Goal: Information Seeking & Learning: Find specific fact

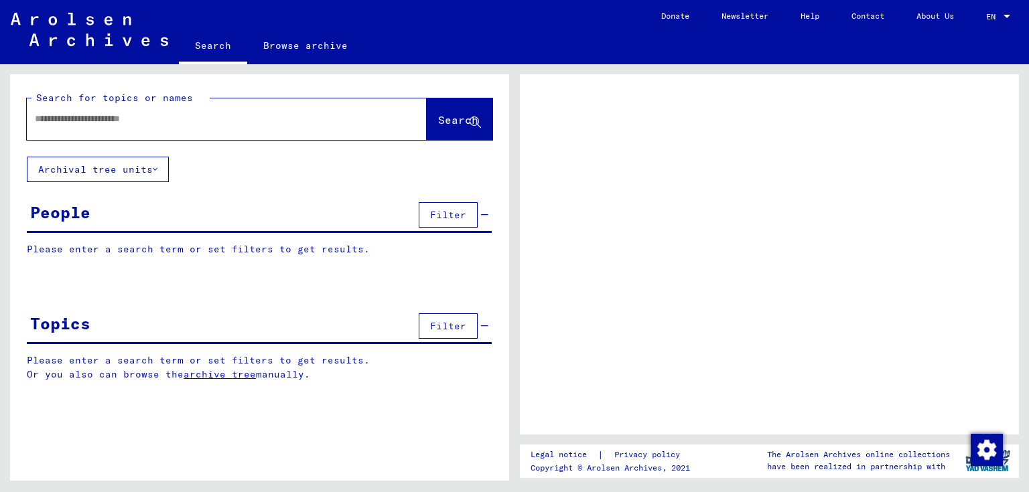
click at [245, 118] on input "text" at bounding box center [215, 119] width 360 height 14
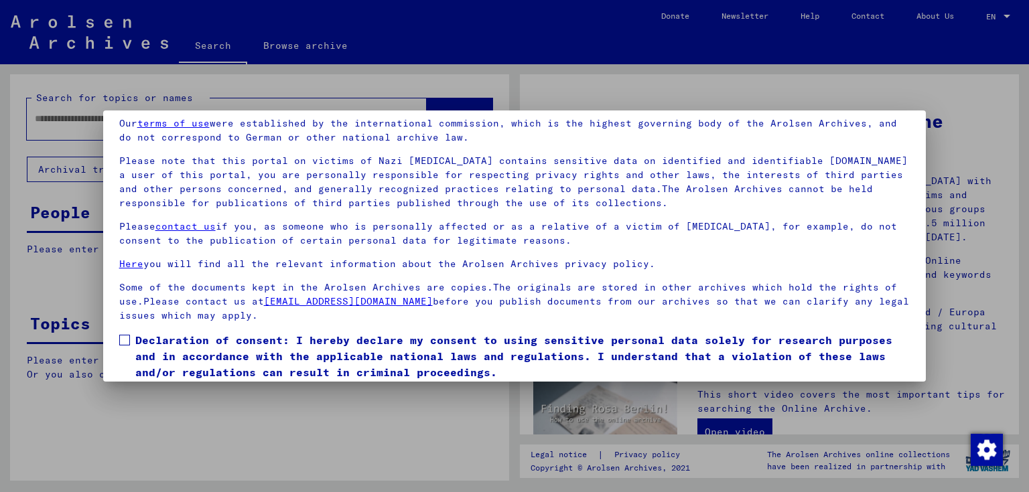
scroll to position [101, 0]
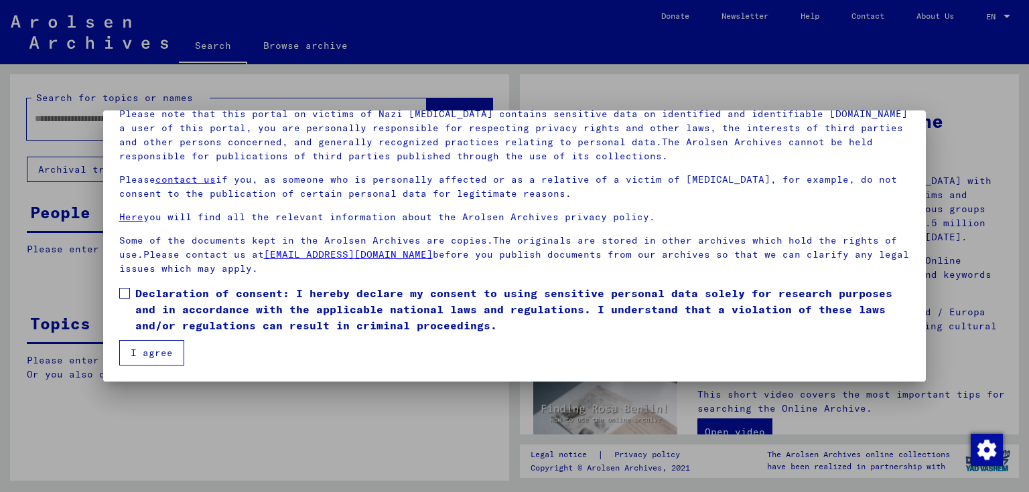
click at [125, 291] on span at bounding box center [124, 293] width 11 height 11
click at [161, 355] on button "I agree" at bounding box center [151, 352] width 65 height 25
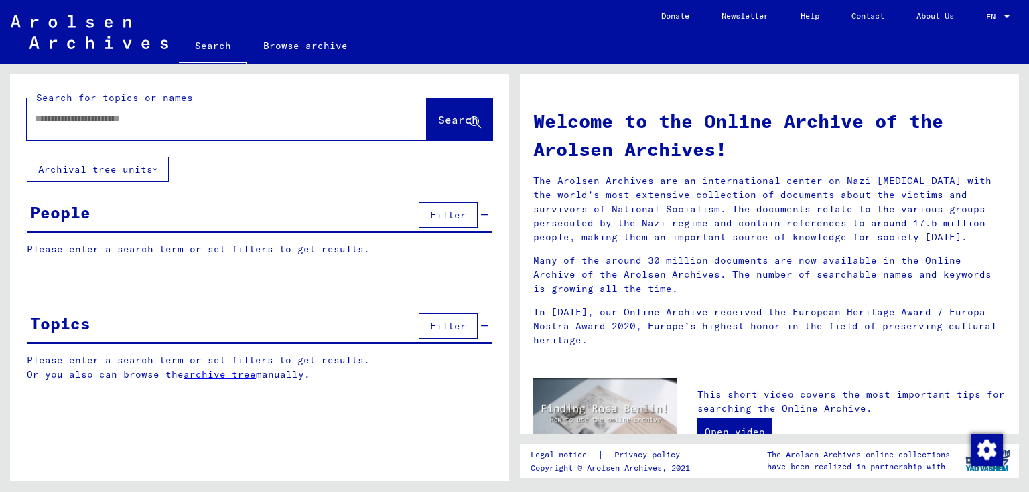
click at [171, 120] on input "text" at bounding box center [211, 119] width 352 height 14
type input "**********"
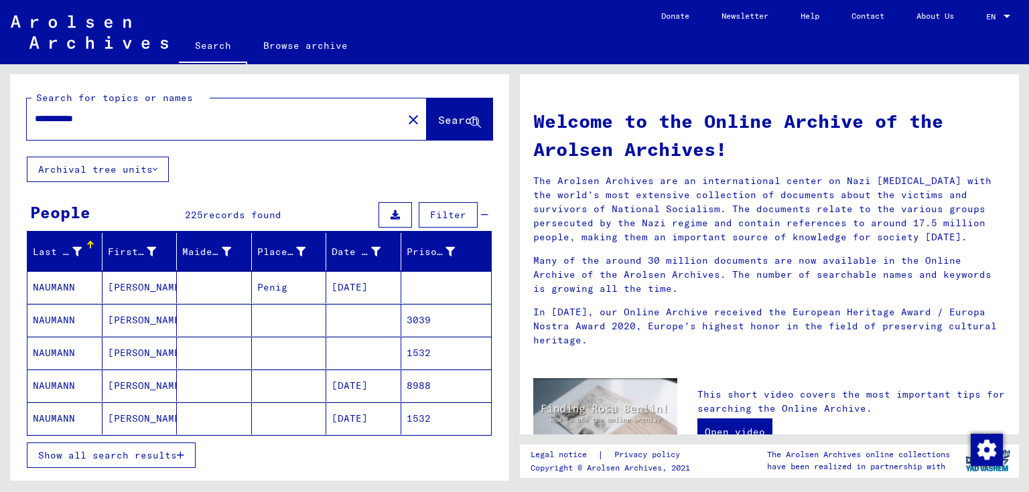
click at [65, 384] on mat-cell "NAUMANN" at bounding box center [64, 386] width 75 height 32
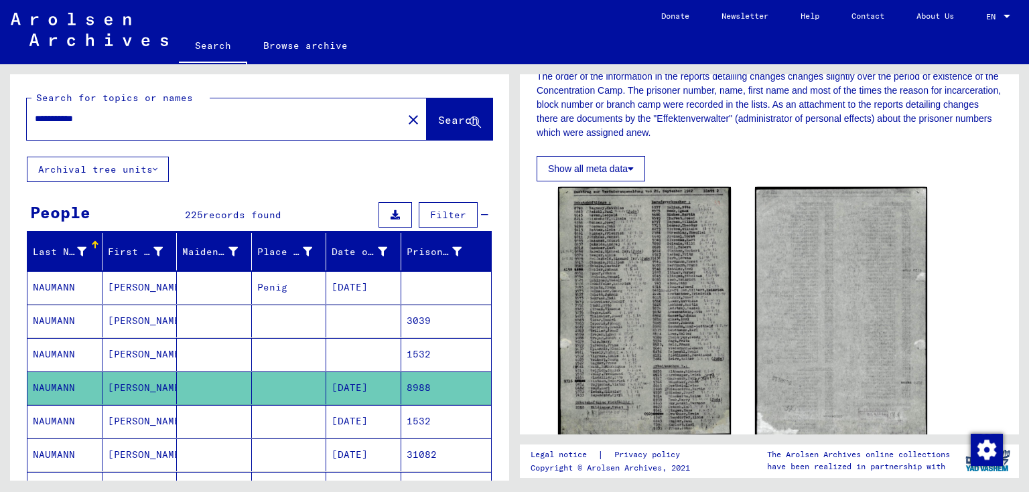
scroll to position [268, 0]
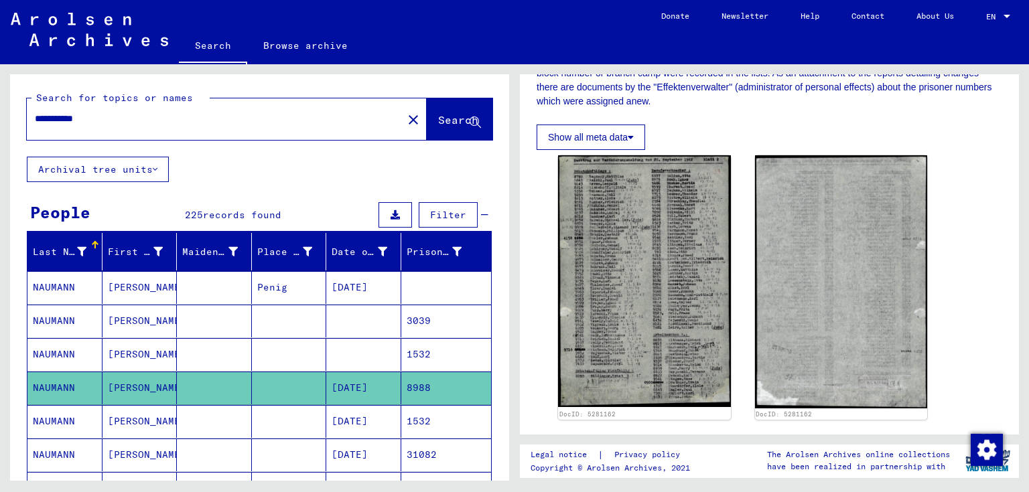
click at [278, 419] on mat-cell at bounding box center [289, 421] width 75 height 33
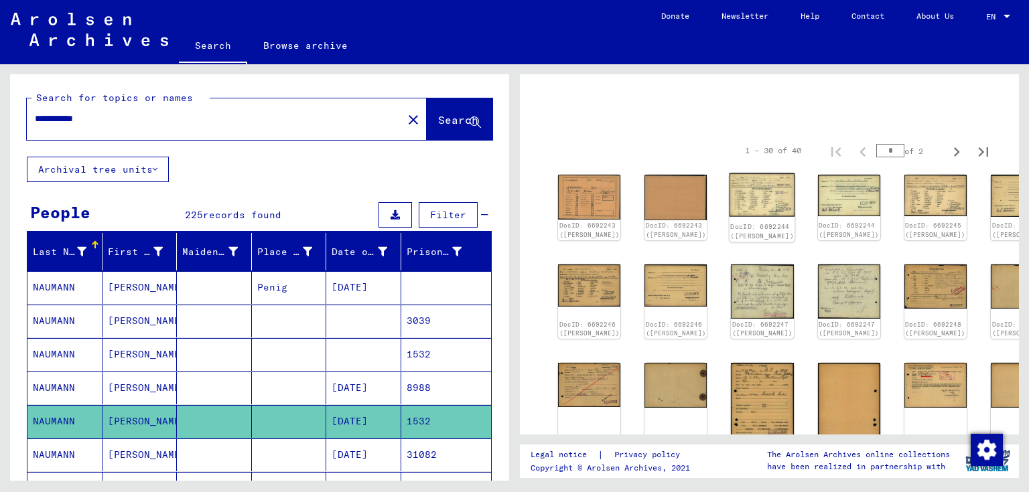
click at [730, 196] on img at bounding box center [763, 196] width 66 height 44
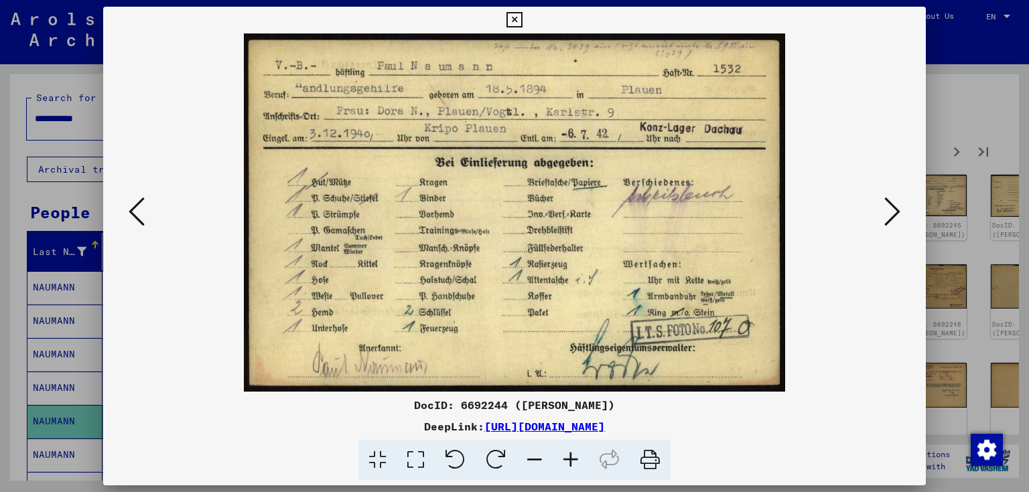
click at [890, 216] on icon at bounding box center [892, 212] width 16 height 32
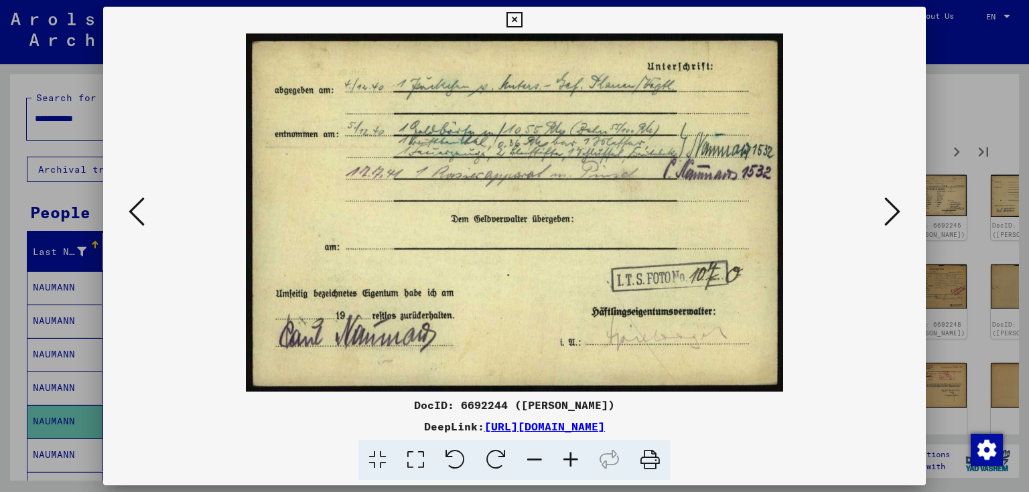
click at [139, 208] on icon at bounding box center [137, 212] width 16 height 32
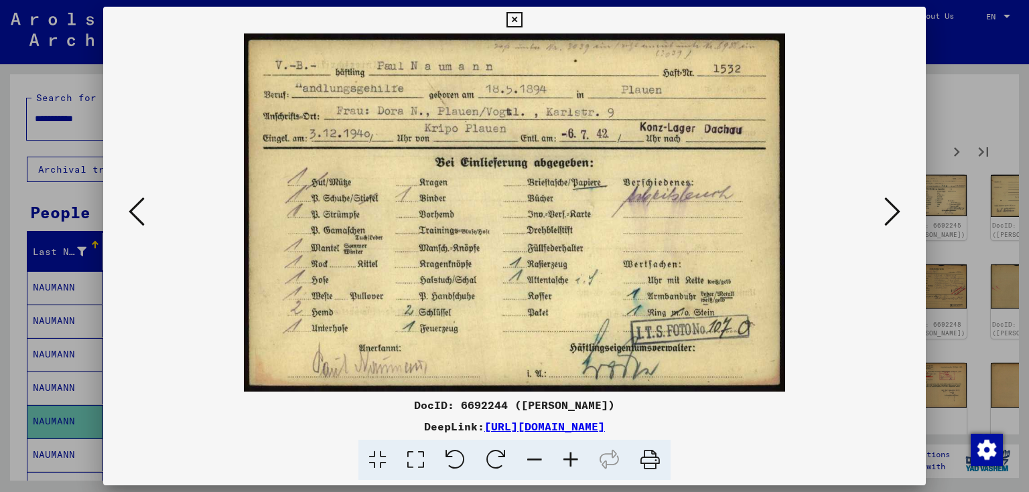
click at [884, 214] on icon at bounding box center [892, 212] width 16 height 32
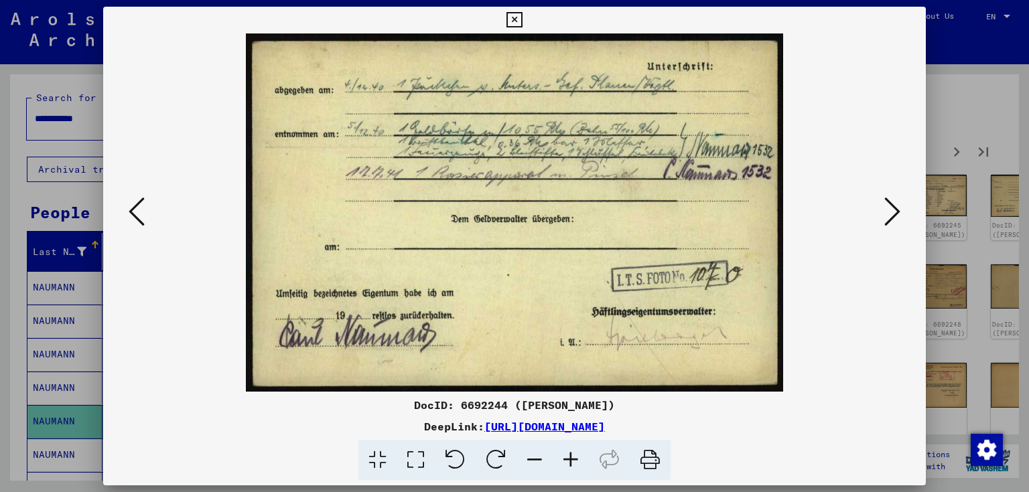
click at [884, 214] on icon at bounding box center [892, 212] width 16 height 32
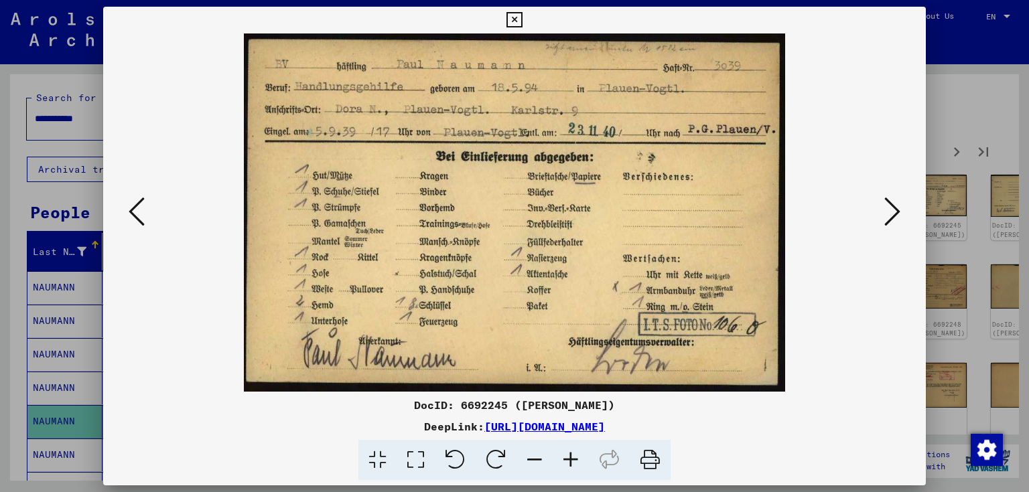
click at [884, 214] on icon at bounding box center [892, 212] width 16 height 32
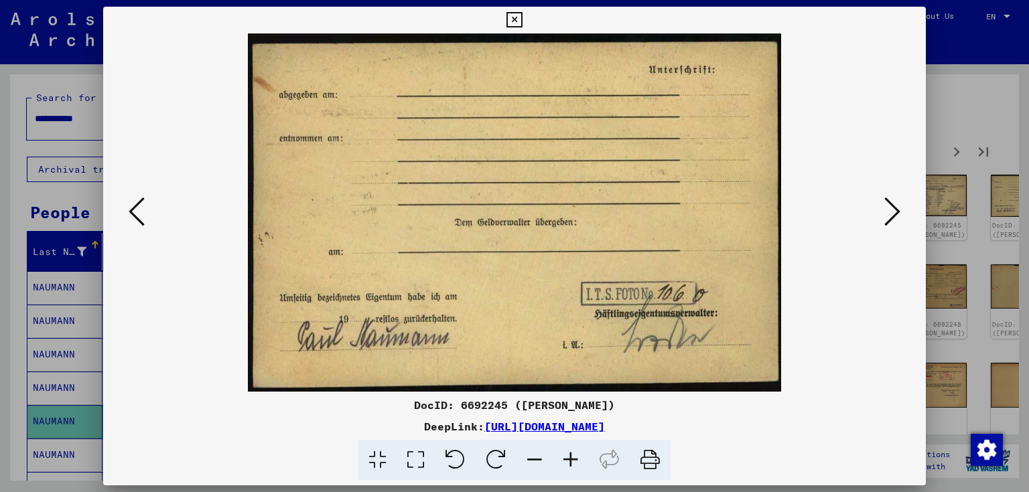
click at [884, 214] on icon at bounding box center [892, 212] width 16 height 32
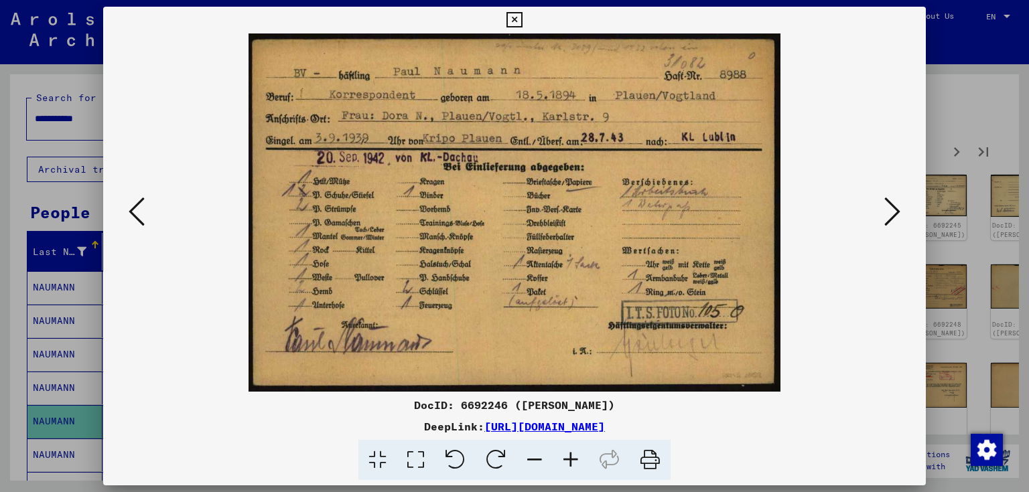
click at [886, 215] on icon at bounding box center [892, 212] width 16 height 32
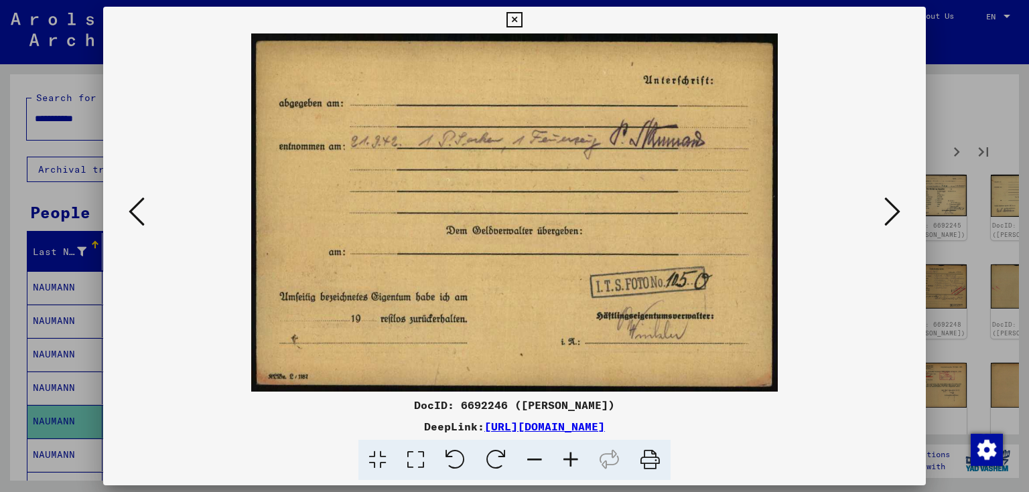
click at [886, 215] on icon at bounding box center [892, 212] width 16 height 32
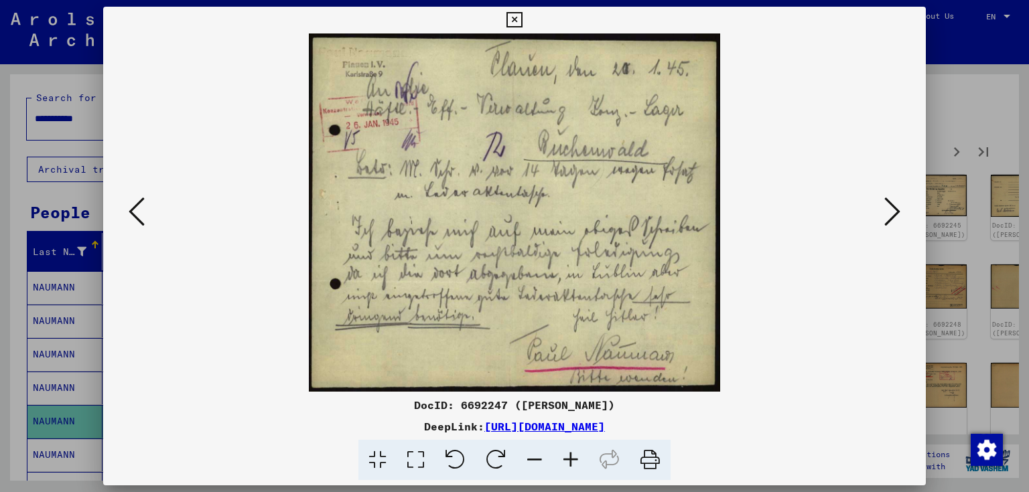
click at [886, 215] on icon at bounding box center [892, 212] width 16 height 32
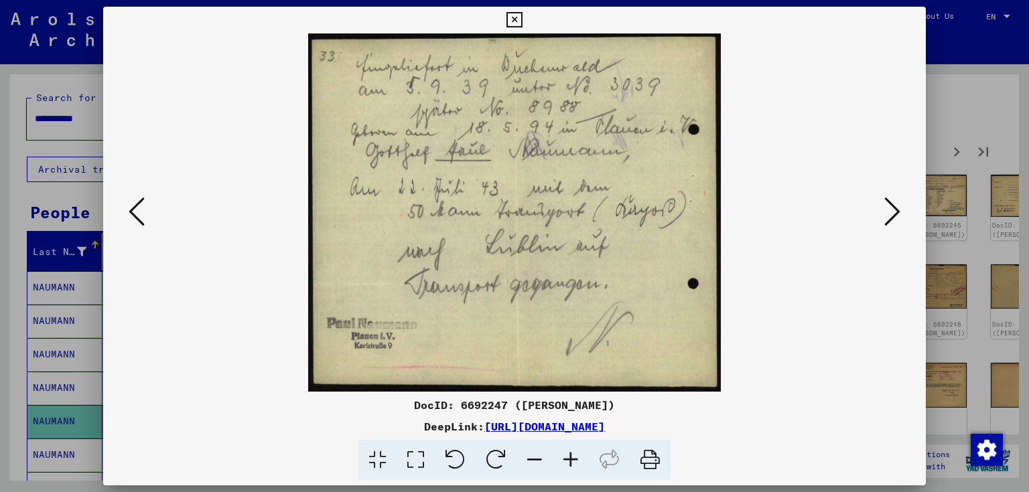
click at [886, 215] on icon at bounding box center [892, 212] width 16 height 32
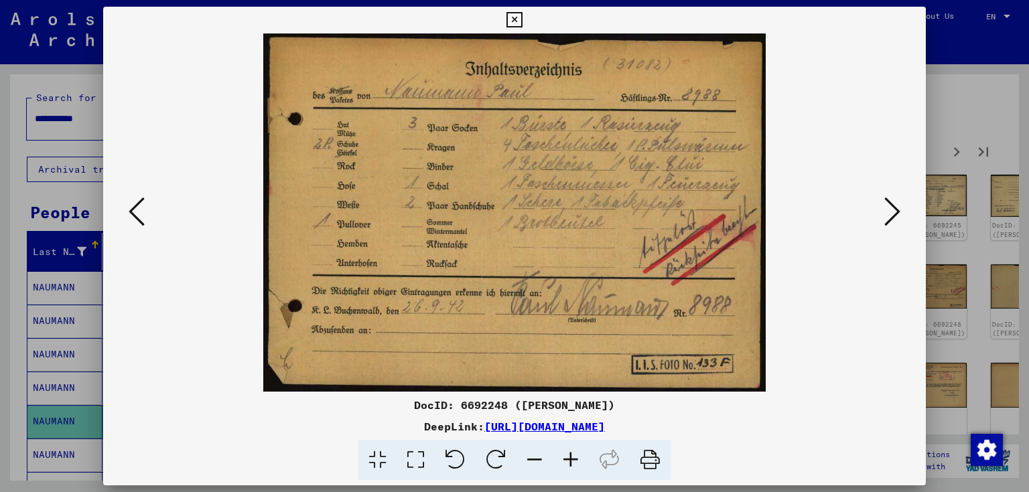
click at [886, 215] on icon at bounding box center [892, 212] width 16 height 32
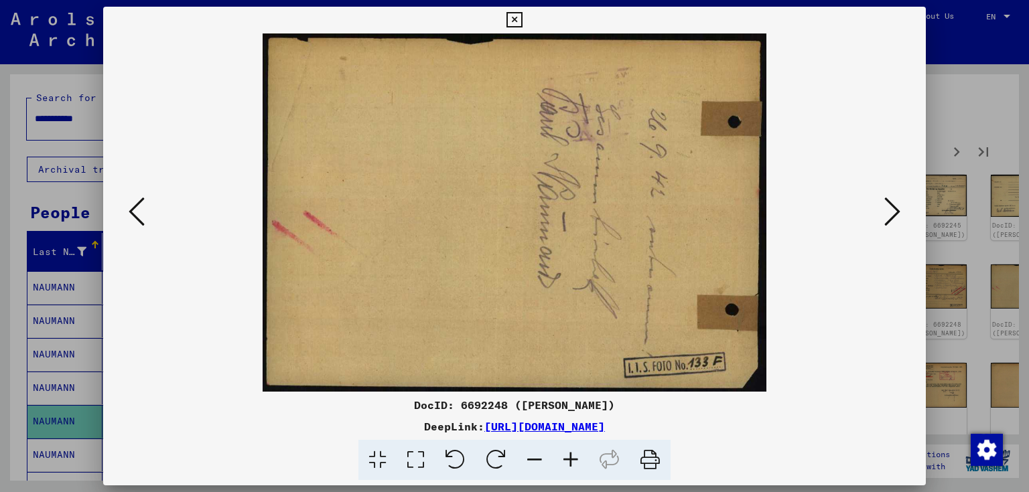
click at [886, 215] on icon at bounding box center [892, 212] width 16 height 32
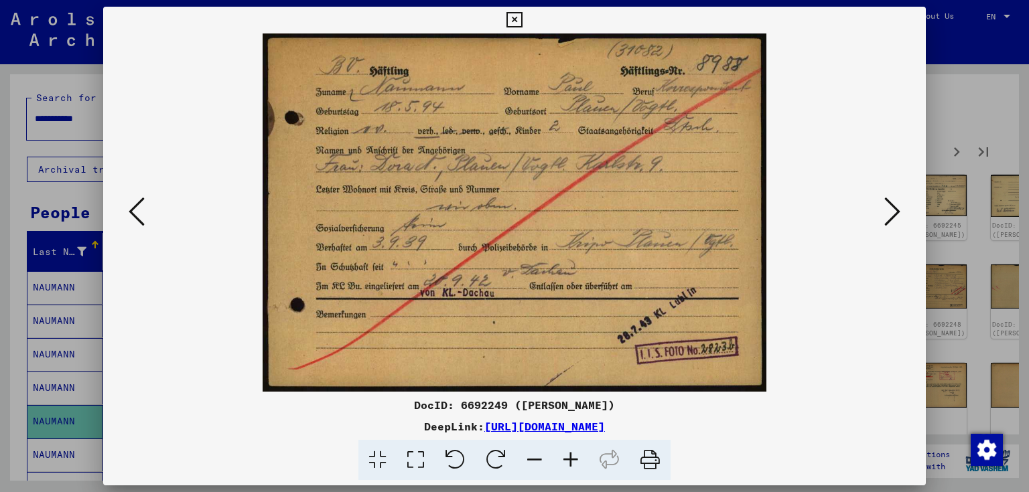
click at [896, 210] on icon at bounding box center [892, 212] width 16 height 32
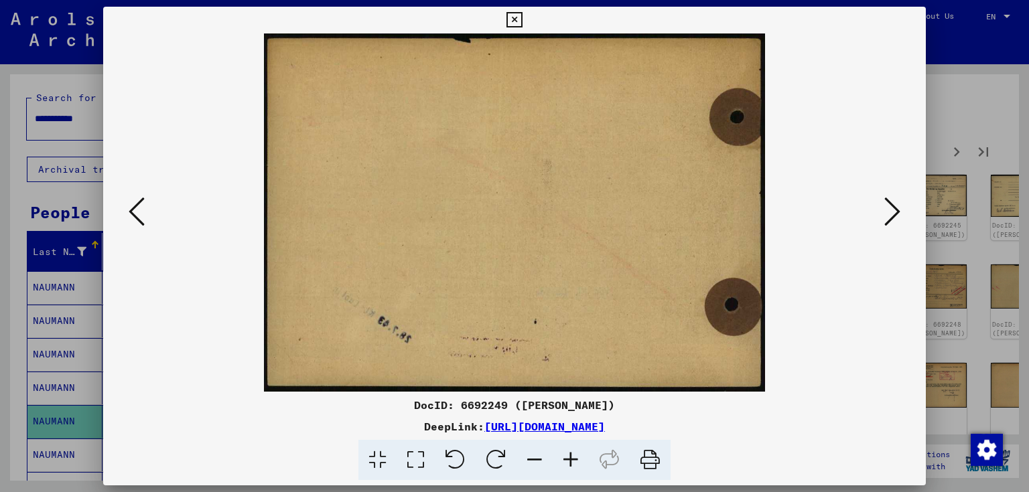
click at [896, 210] on icon at bounding box center [892, 212] width 16 height 32
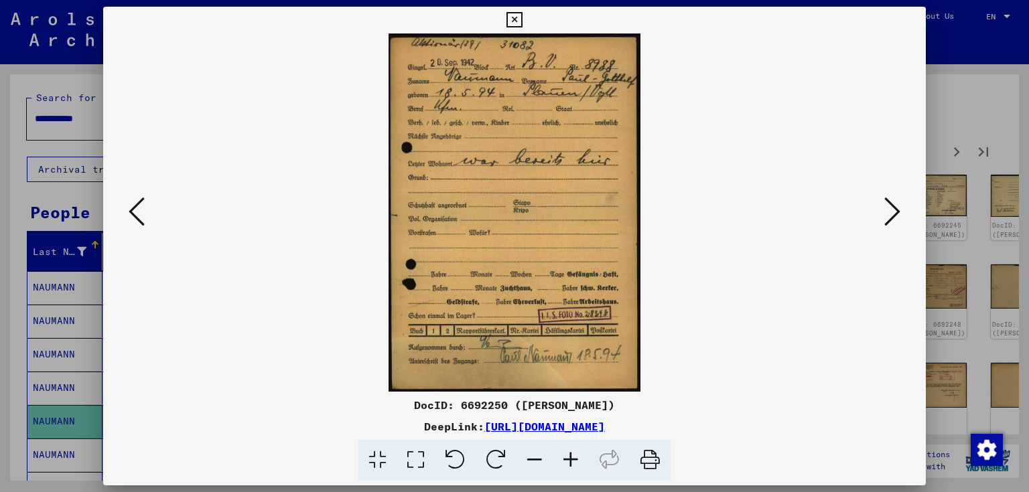
click at [896, 208] on icon at bounding box center [892, 212] width 16 height 32
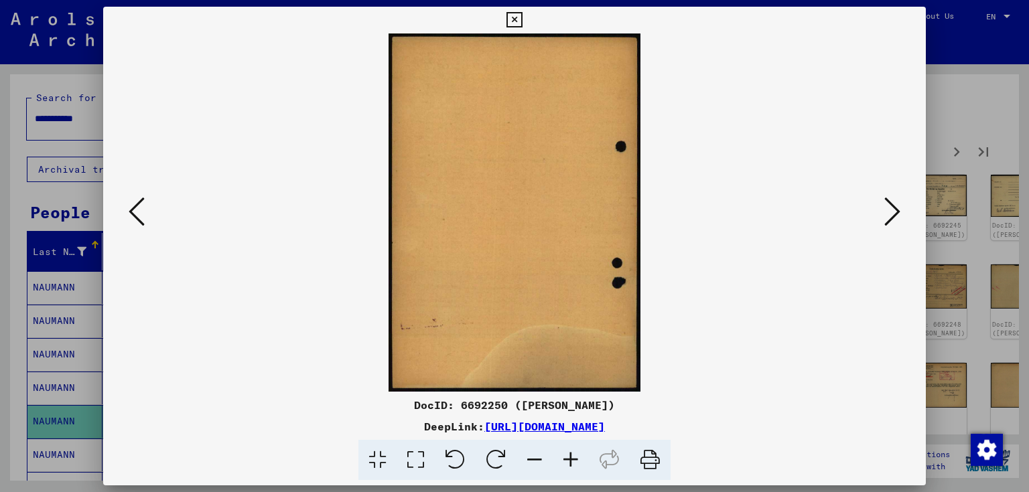
click at [896, 208] on icon at bounding box center [892, 212] width 16 height 32
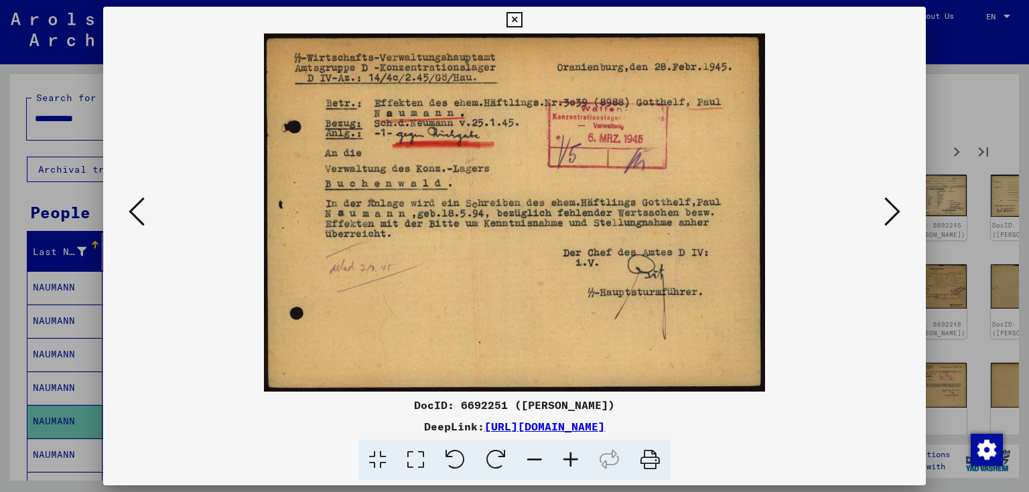
click at [896, 208] on icon at bounding box center [892, 212] width 16 height 32
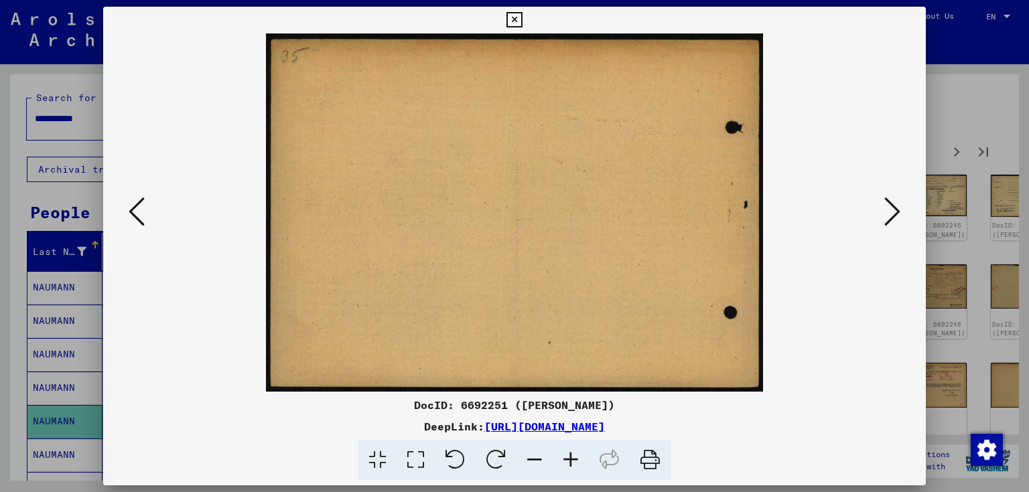
click at [896, 208] on icon at bounding box center [892, 212] width 16 height 32
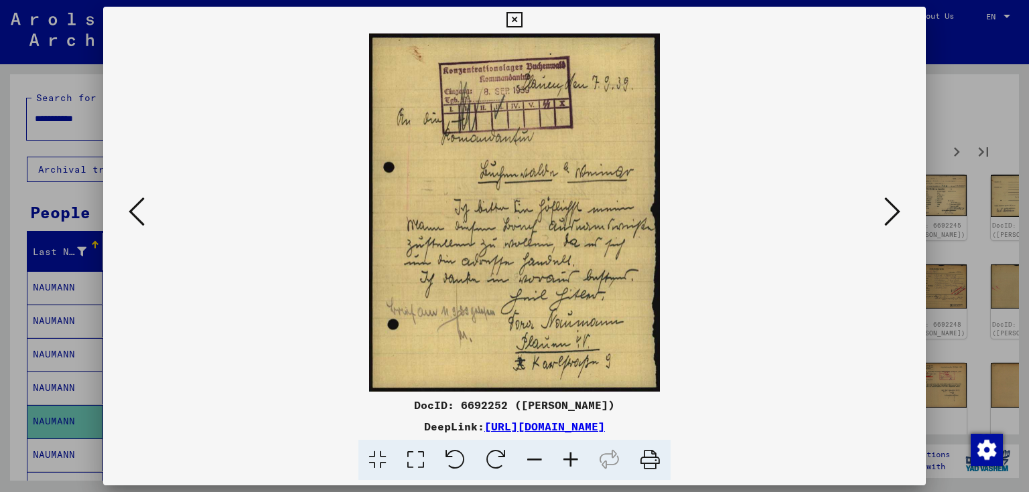
click at [895, 212] on icon at bounding box center [892, 212] width 16 height 32
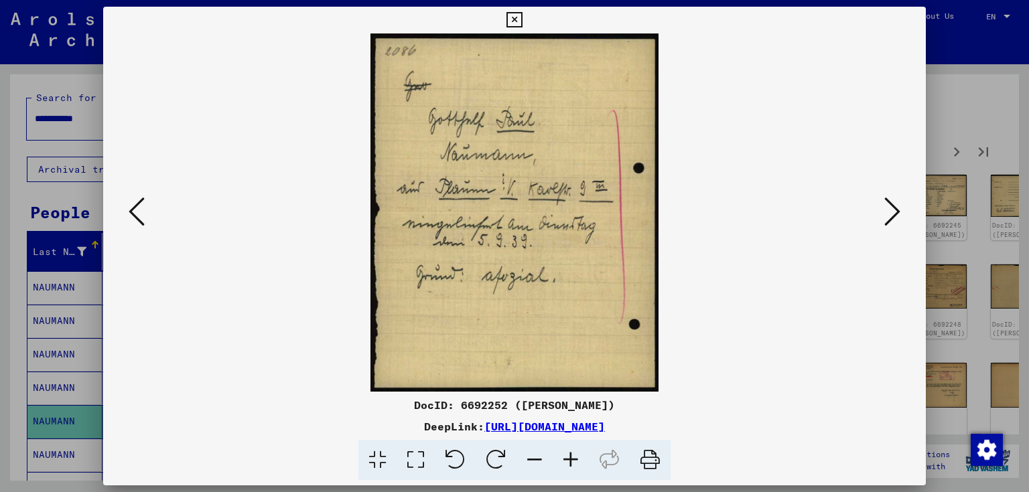
click at [895, 212] on icon at bounding box center [892, 212] width 16 height 32
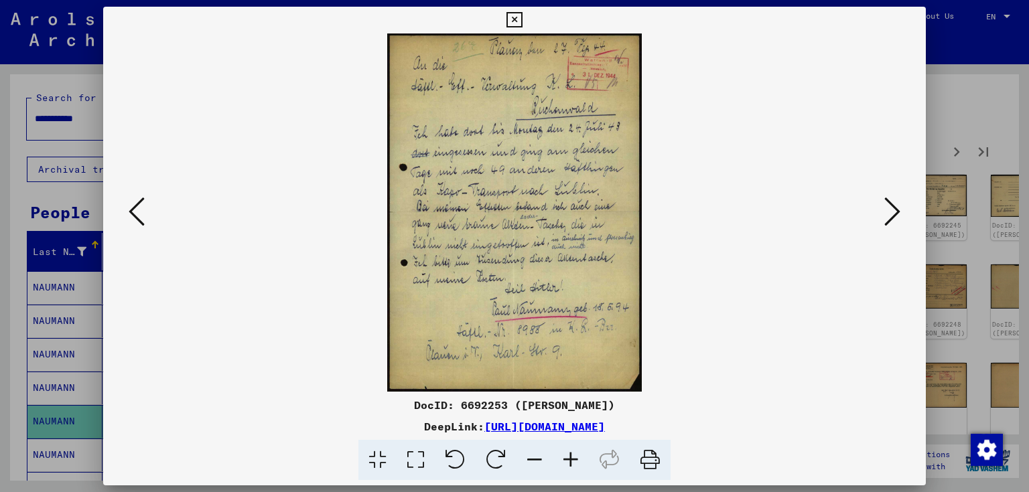
click at [895, 212] on icon at bounding box center [892, 212] width 16 height 32
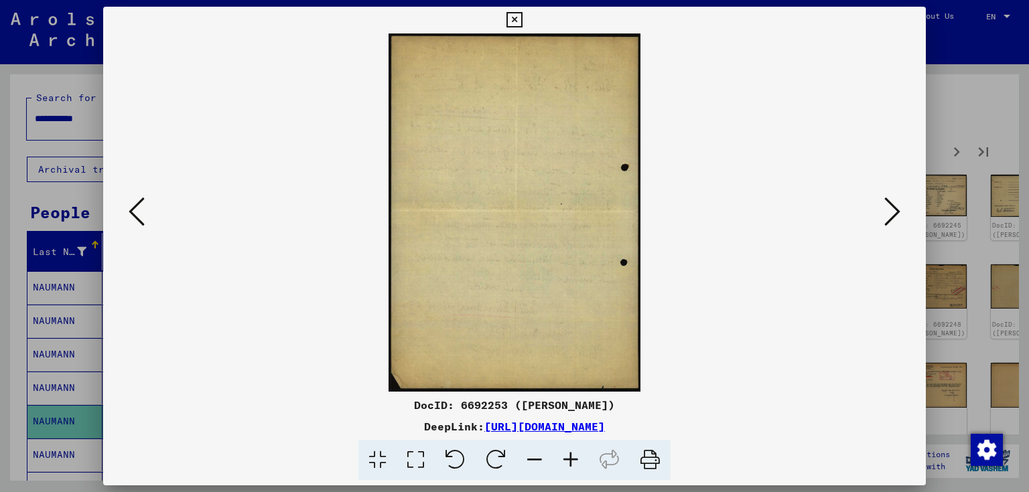
click at [895, 212] on icon at bounding box center [892, 212] width 16 height 32
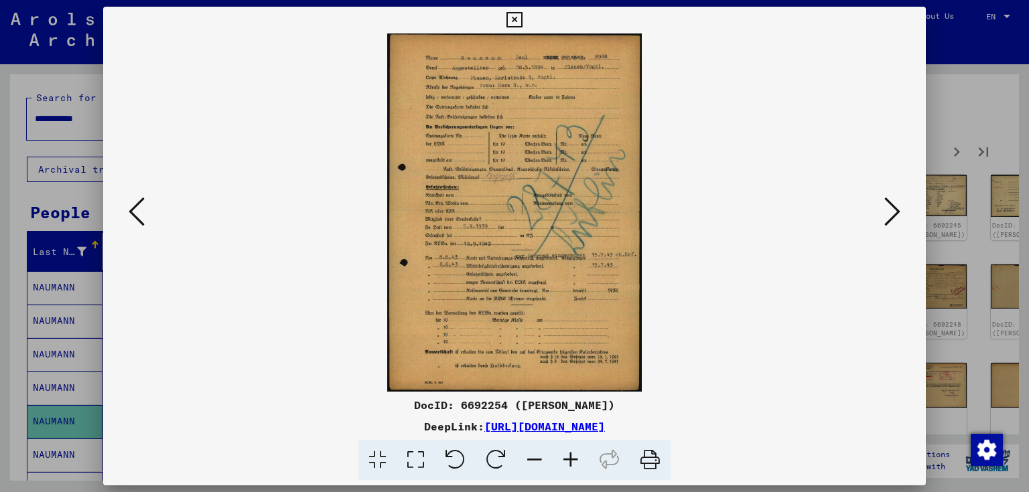
click at [895, 212] on icon at bounding box center [892, 212] width 16 height 32
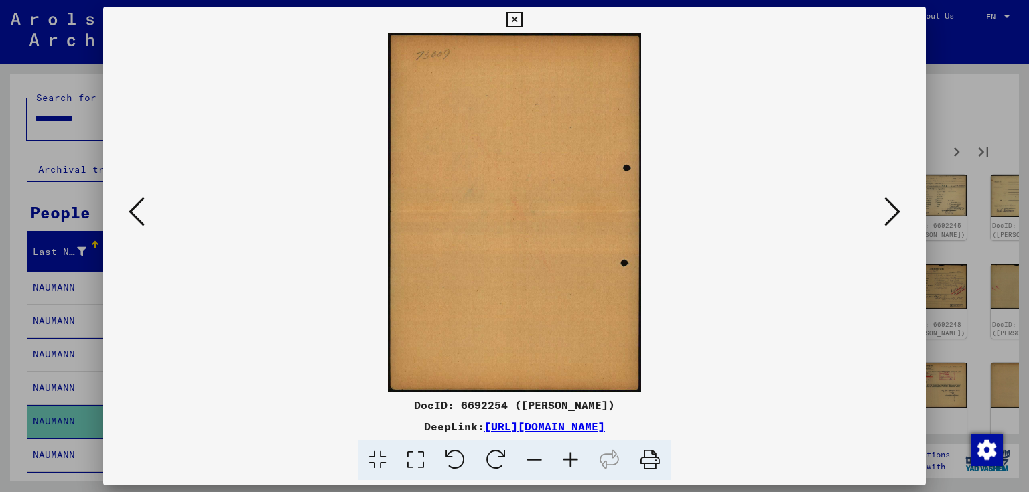
click at [895, 212] on icon at bounding box center [892, 212] width 16 height 32
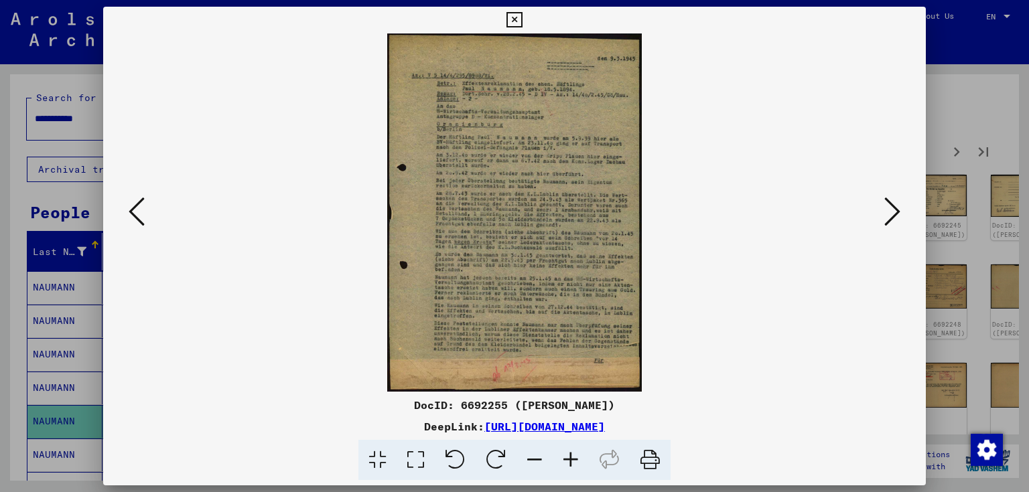
click at [895, 212] on icon at bounding box center [892, 212] width 16 height 32
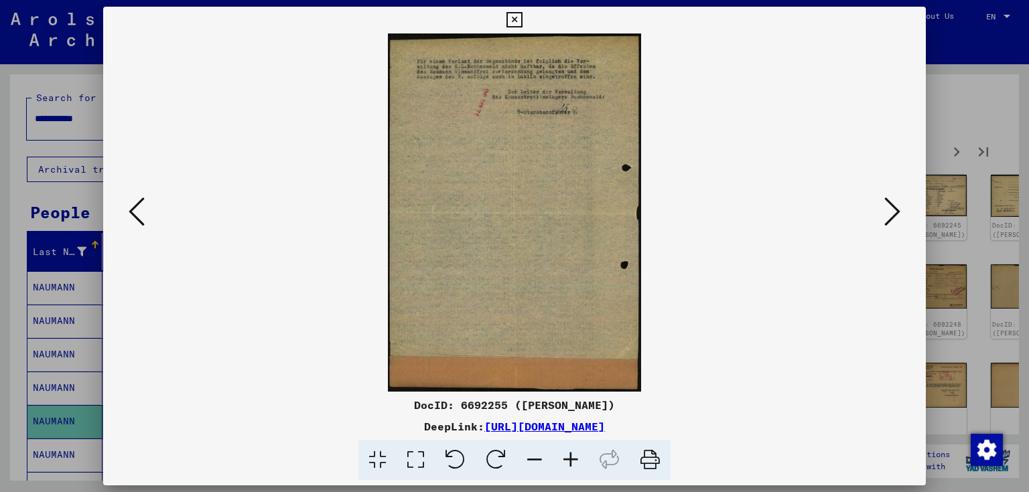
click at [895, 212] on icon at bounding box center [892, 212] width 16 height 32
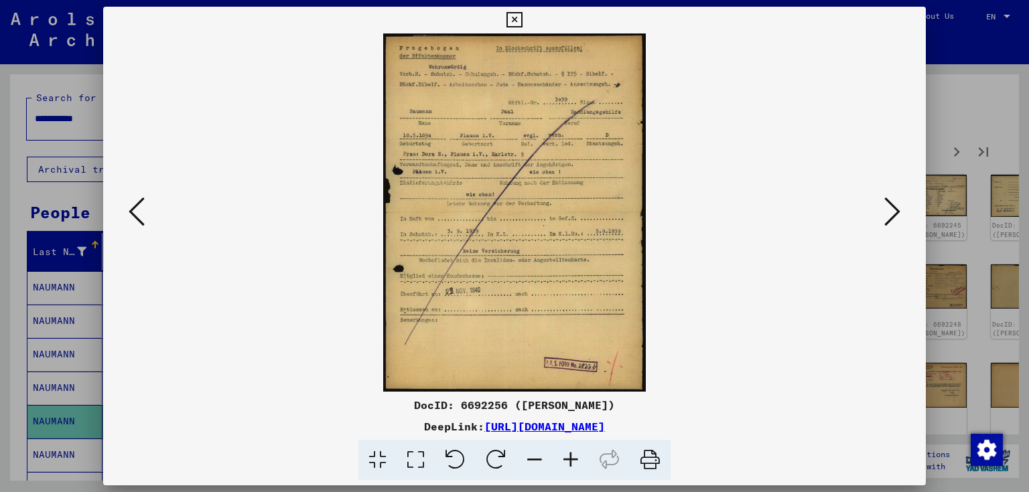
click at [895, 212] on icon at bounding box center [892, 212] width 16 height 32
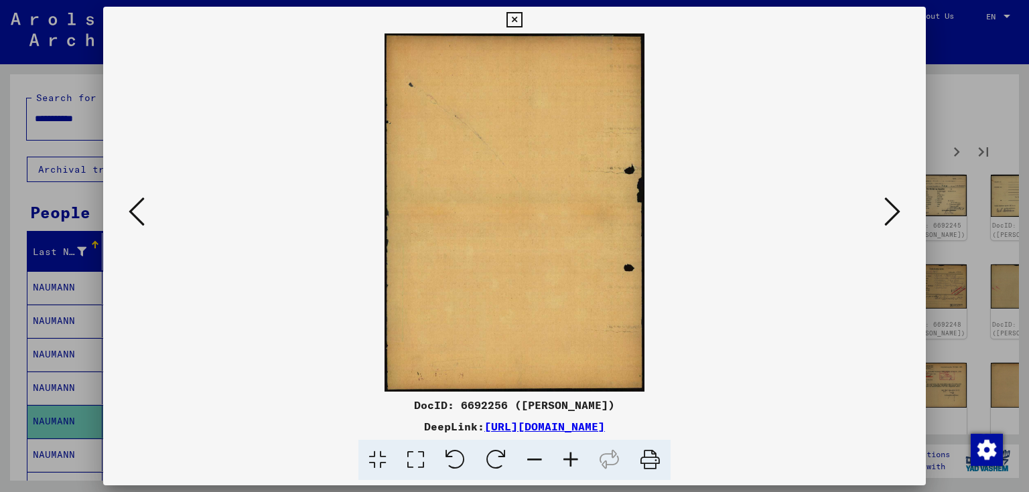
click at [895, 212] on icon at bounding box center [892, 212] width 16 height 32
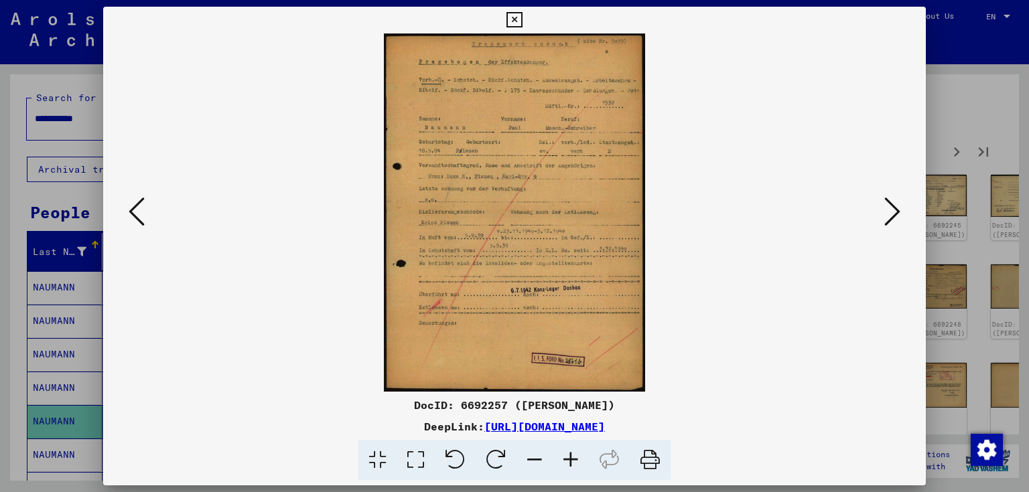
click at [895, 212] on icon at bounding box center [892, 212] width 16 height 32
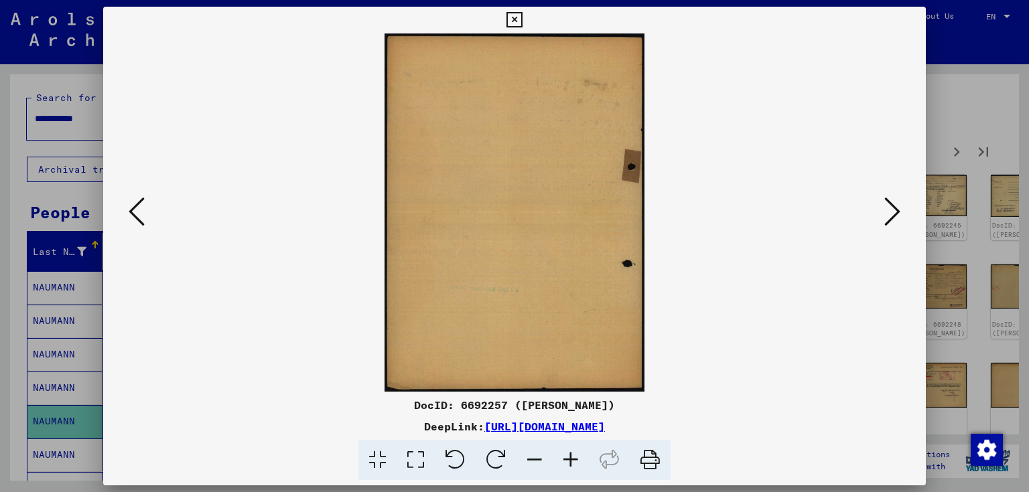
click at [895, 212] on icon at bounding box center [892, 212] width 16 height 32
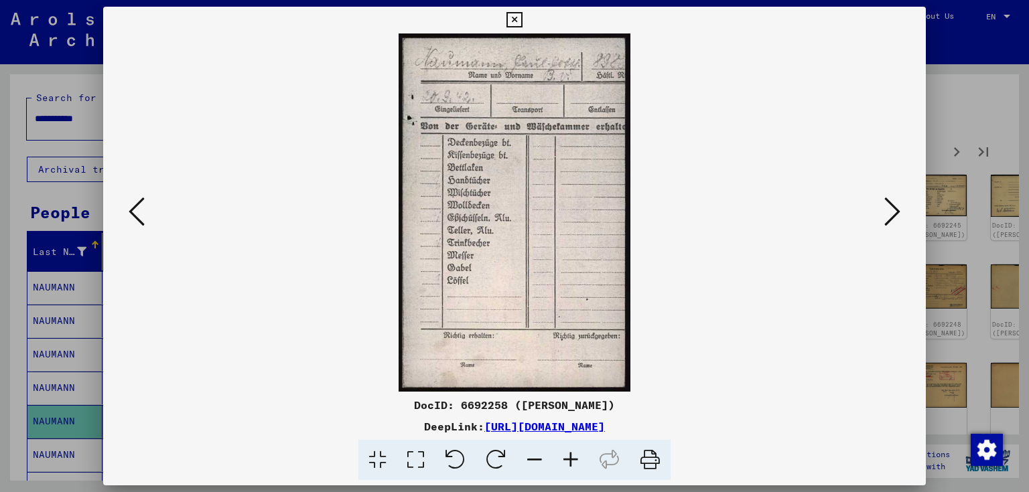
click at [895, 212] on icon at bounding box center [892, 212] width 16 height 32
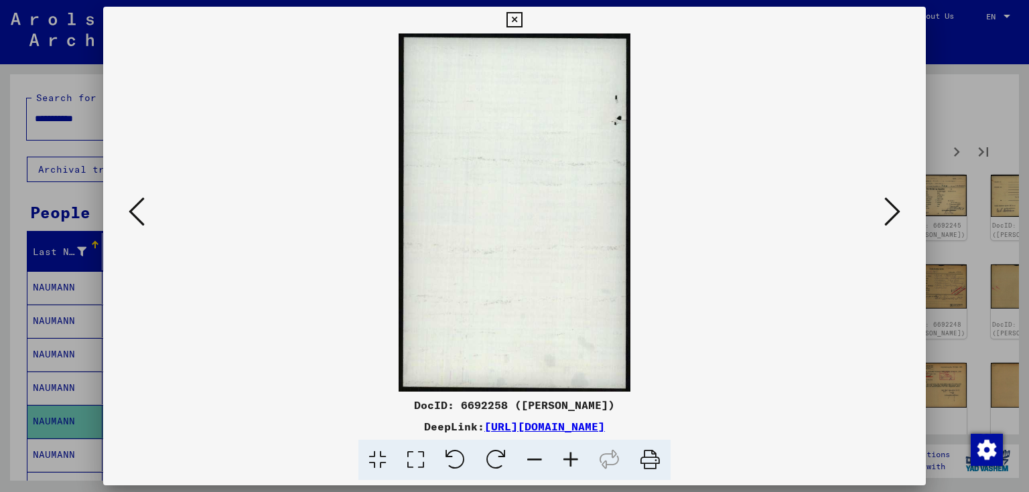
click at [895, 212] on icon at bounding box center [892, 212] width 16 height 32
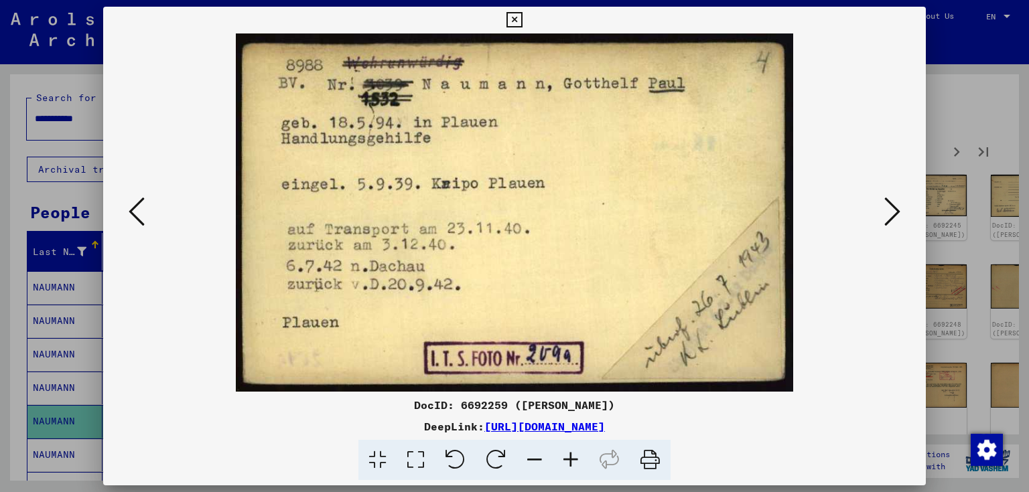
click at [896, 234] on div at bounding box center [514, 212] width 823 height 358
click at [898, 214] on icon at bounding box center [892, 212] width 16 height 32
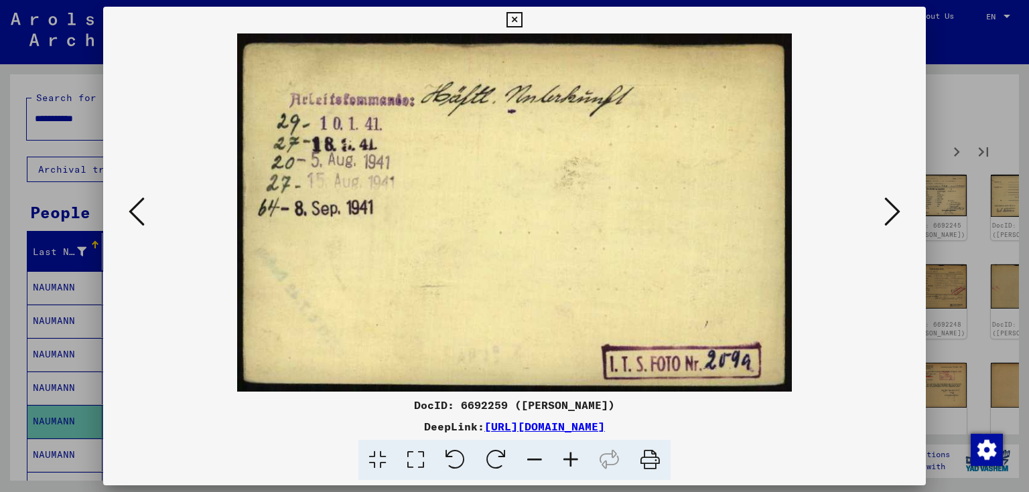
click at [898, 214] on icon at bounding box center [892, 212] width 16 height 32
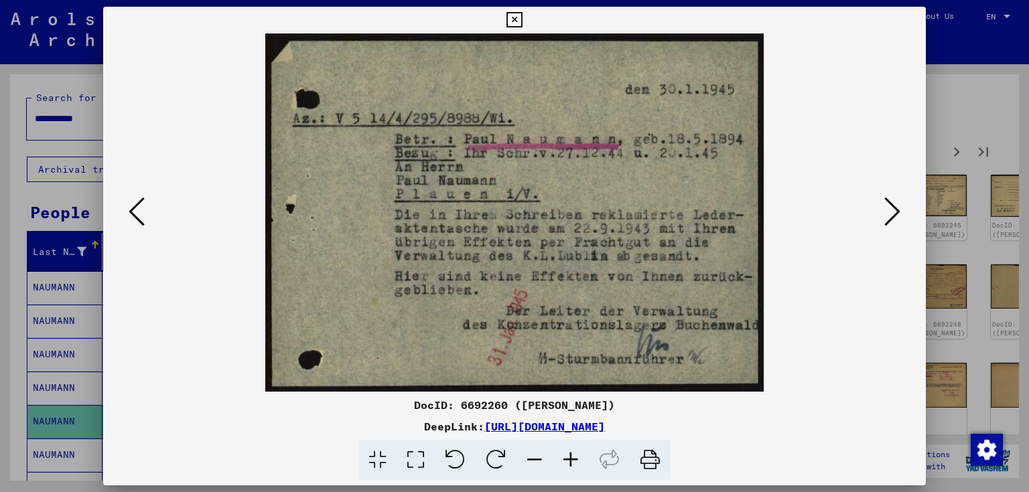
click at [898, 214] on icon at bounding box center [892, 212] width 16 height 32
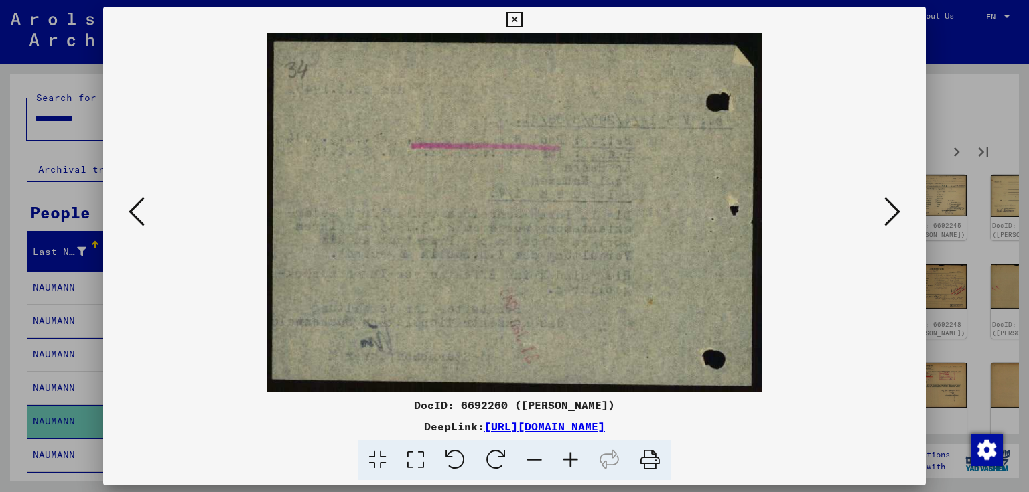
click at [898, 214] on icon at bounding box center [892, 212] width 16 height 32
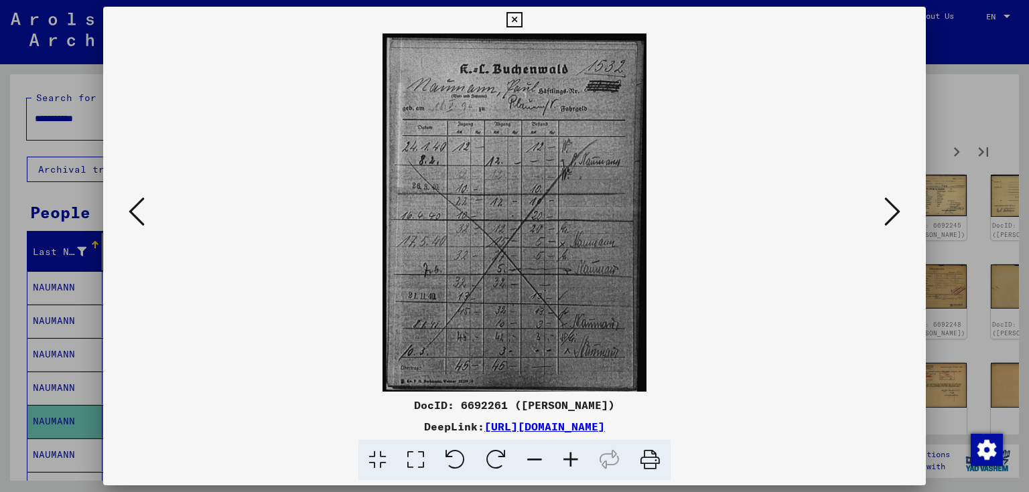
click at [898, 214] on icon at bounding box center [892, 212] width 16 height 32
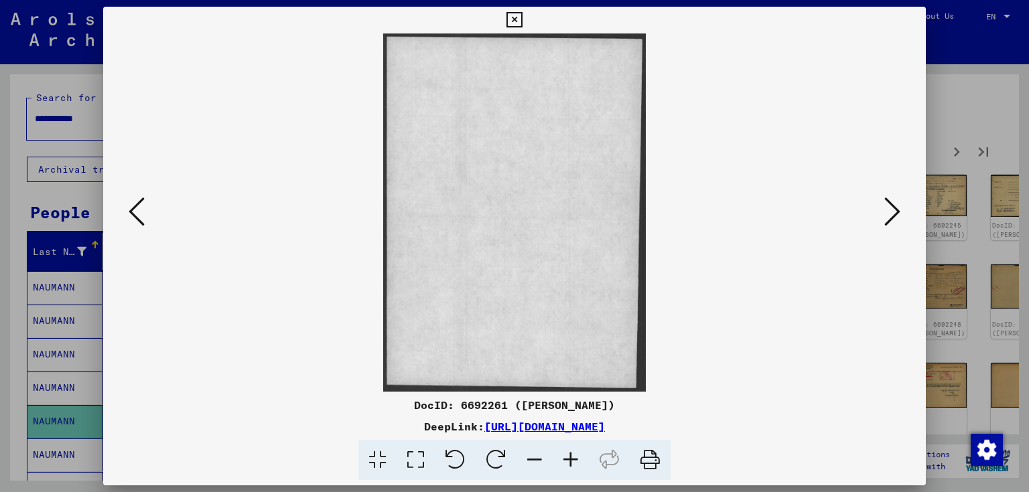
click at [898, 214] on icon at bounding box center [892, 212] width 16 height 32
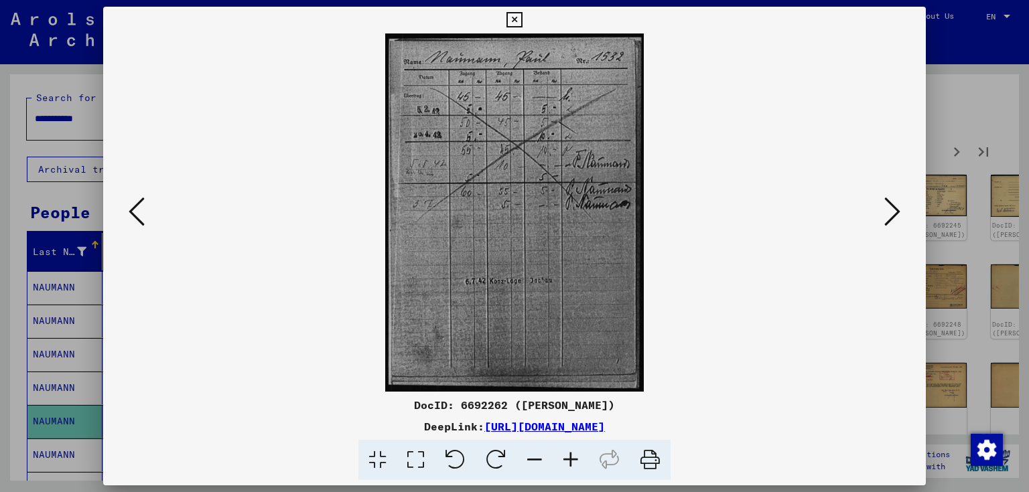
click at [898, 214] on icon at bounding box center [892, 212] width 16 height 32
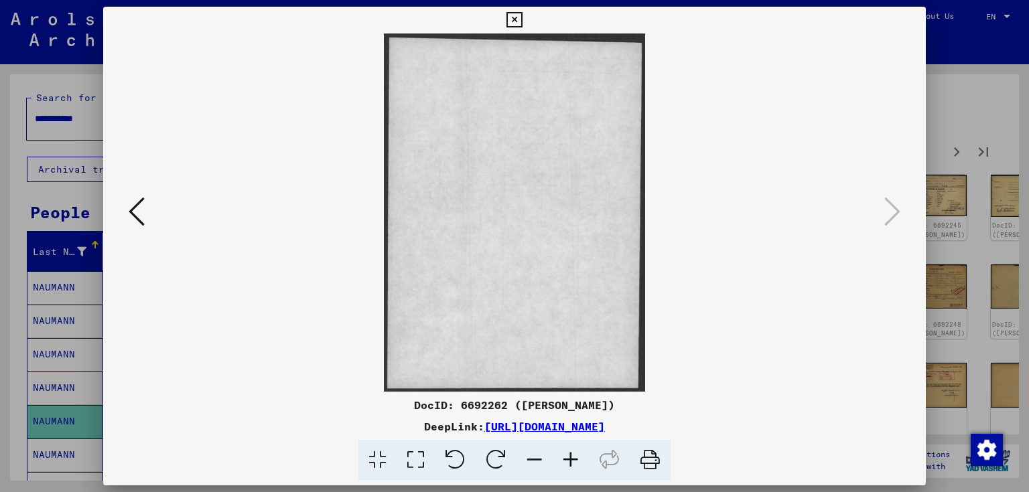
click at [517, 21] on icon at bounding box center [514, 20] width 15 height 16
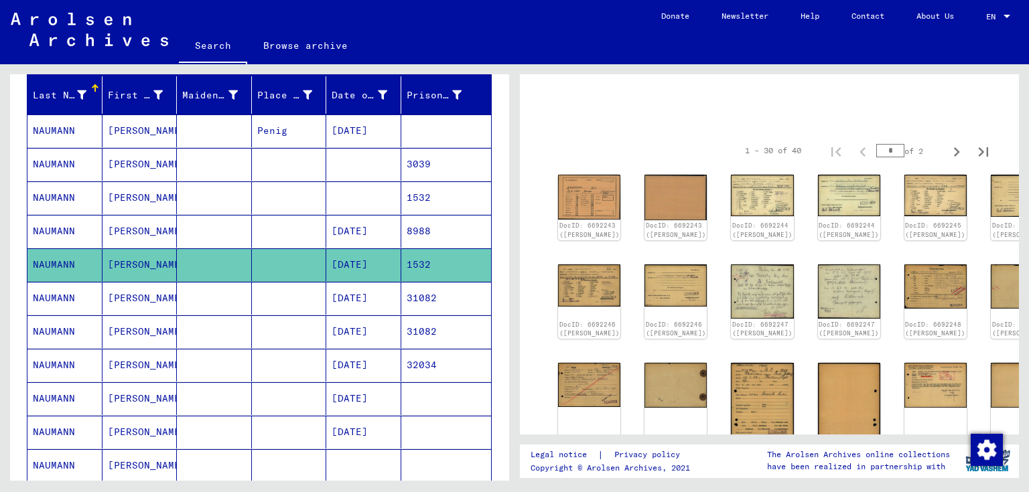
scroll to position [161, 0]
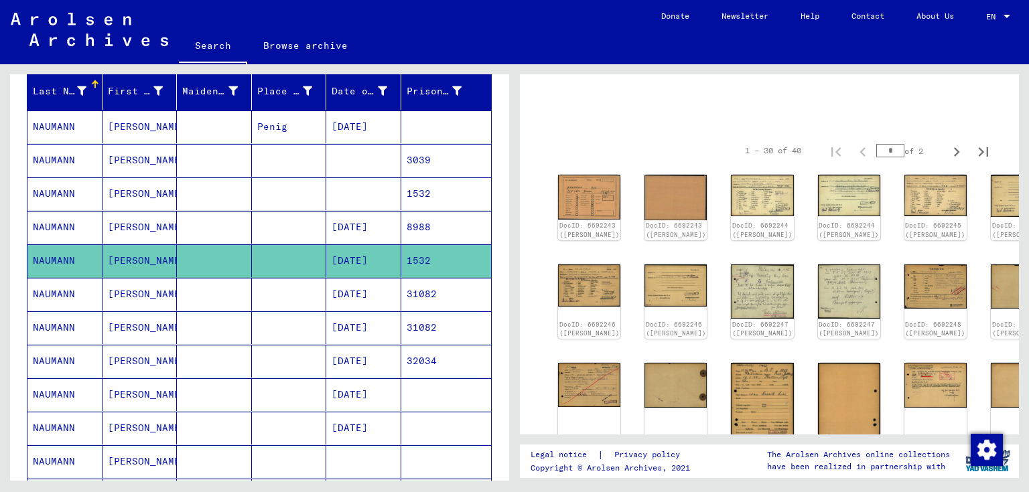
click at [375, 291] on mat-cell "[DATE]" at bounding box center [363, 294] width 75 height 33
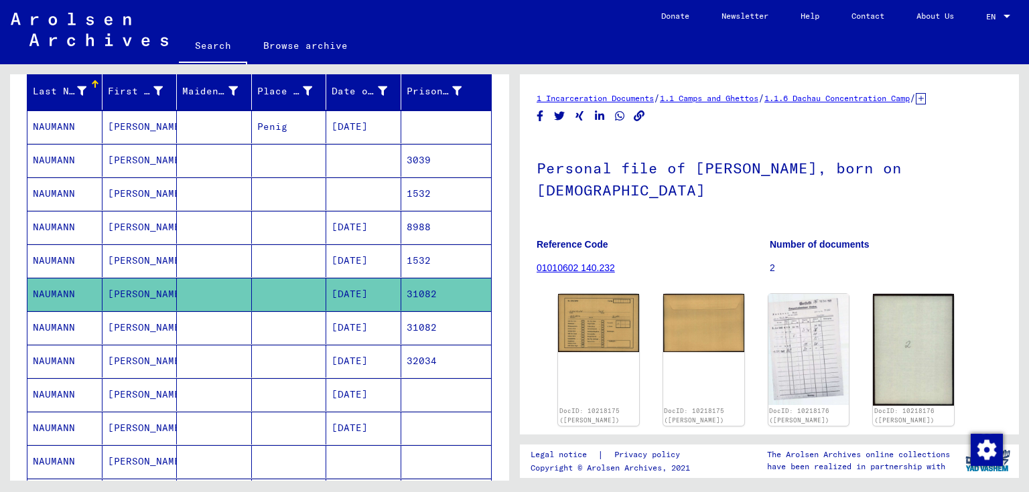
click at [378, 327] on mat-cell "[DATE]" at bounding box center [363, 328] width 75 height 33
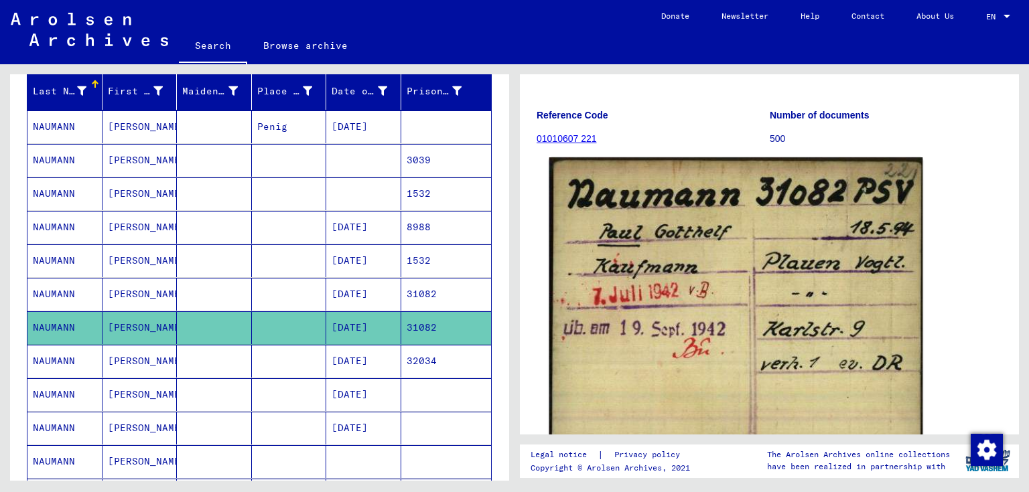
scroll to position [161, 0]
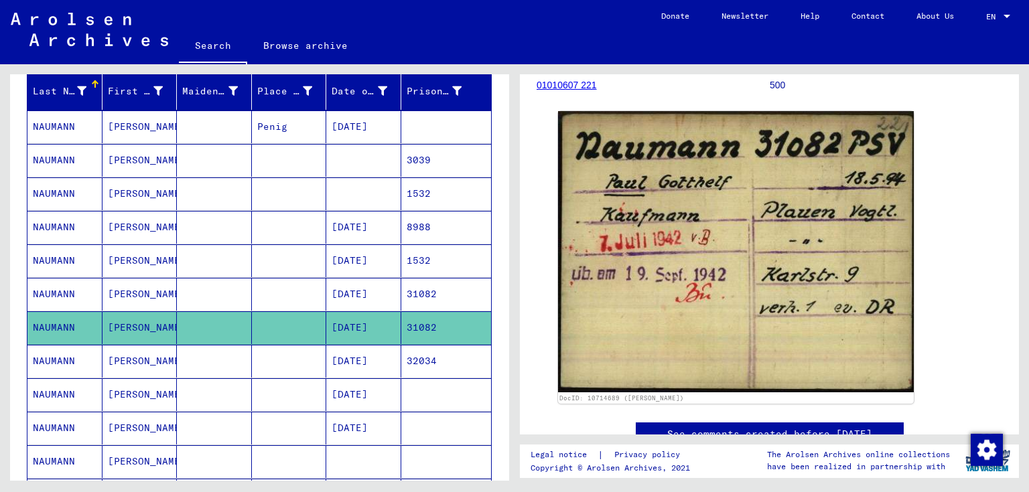
click at [379, 361] on mat-cell "[DATE]" at bounding box center [363, 361] width 75 height 33
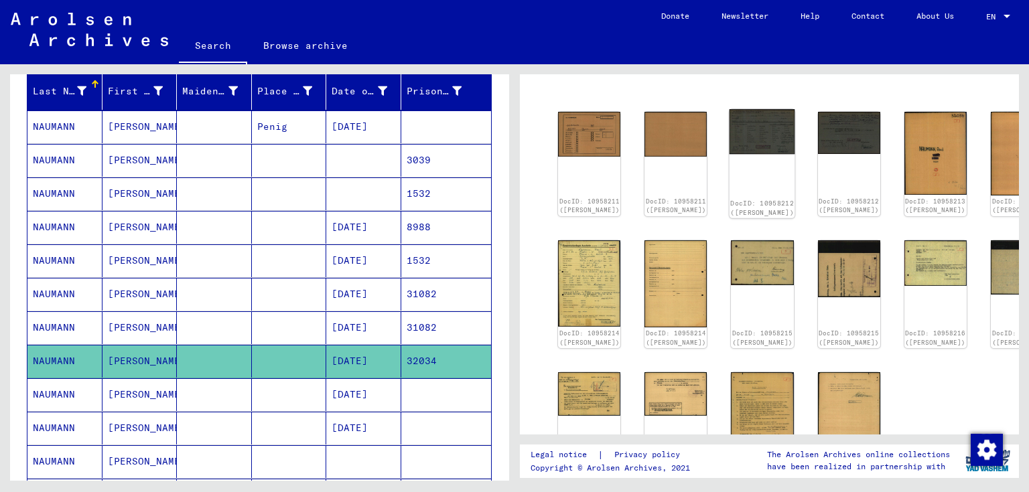
click at [734, 138] on img at bounding box center [763, 131] width 66 height 45
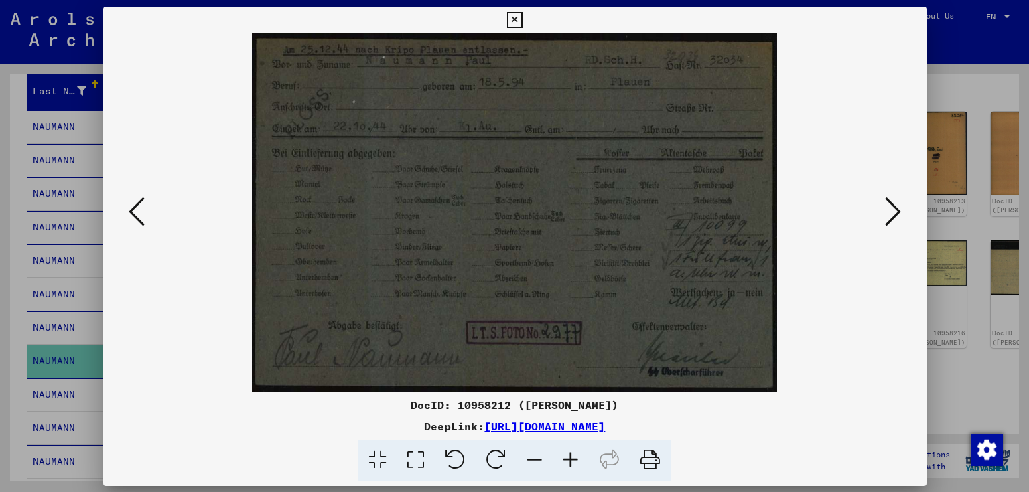
click at [734, 138] on img at bounding box center [515, 212] width 732 height 358
click at [883, 212] on button at bounding box center [892, 213] width 24 height 38
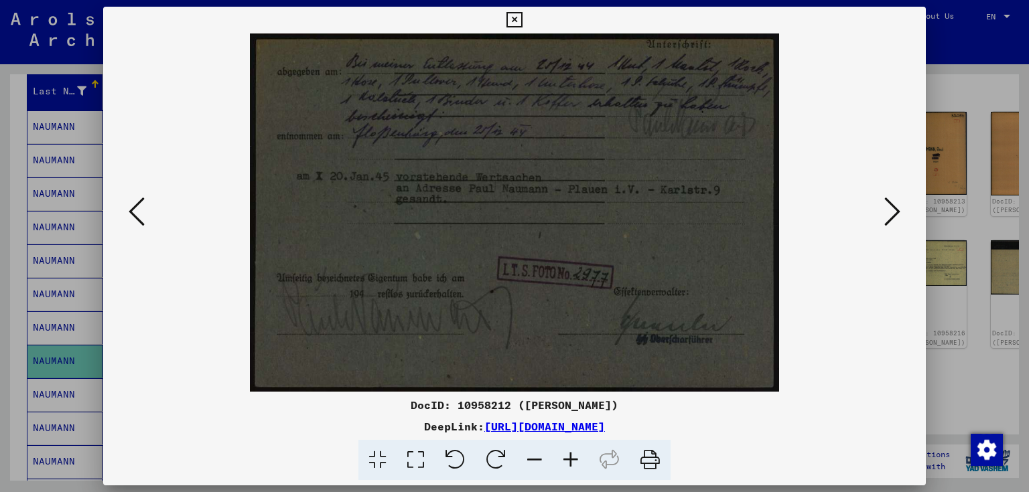
click at [883, 212] on button at bounding box center [892, 213] width 24 height 38
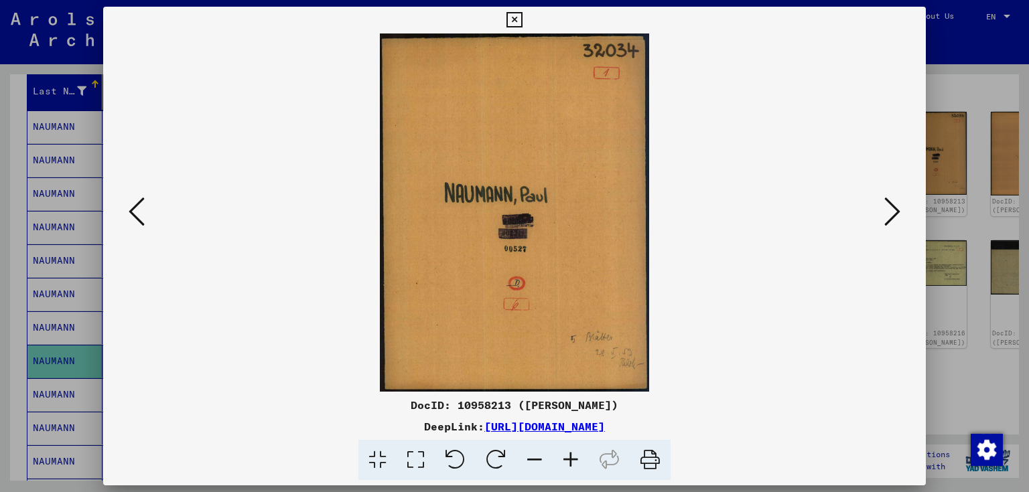
click at [883, 212] on button at bounding box center [892, 213] width 24 height 38
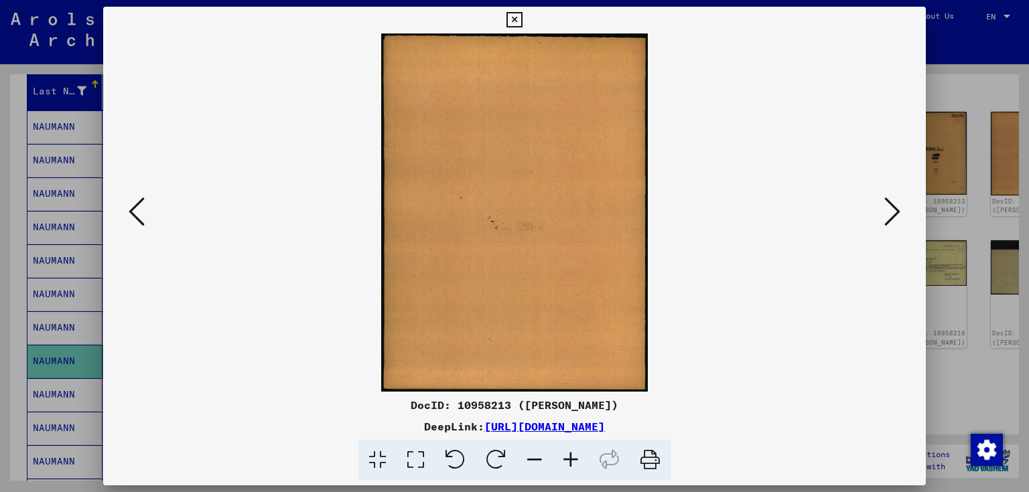
click at [883, 212] on button at bounding box center [892, 213] width 24 height 38
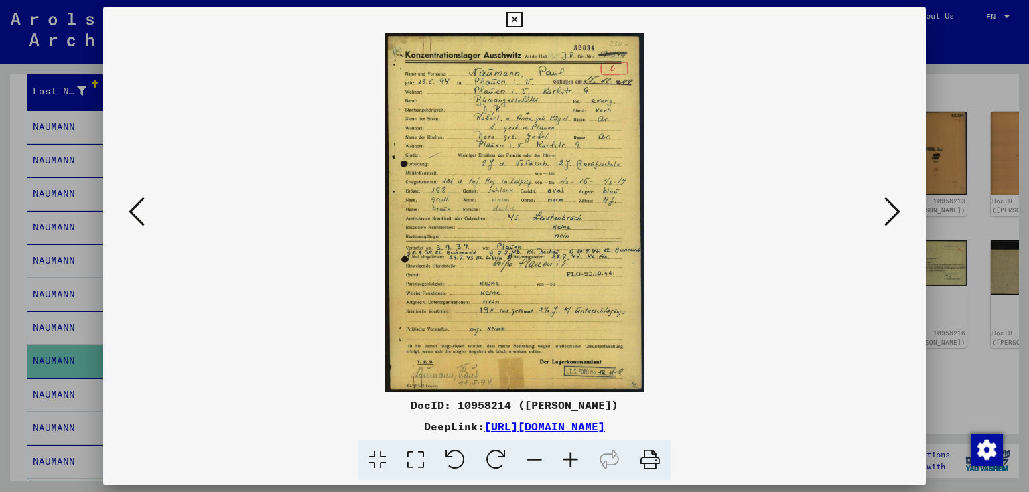
click at [883, 212] on button at bounding box center [892, 213] width 24 height 38
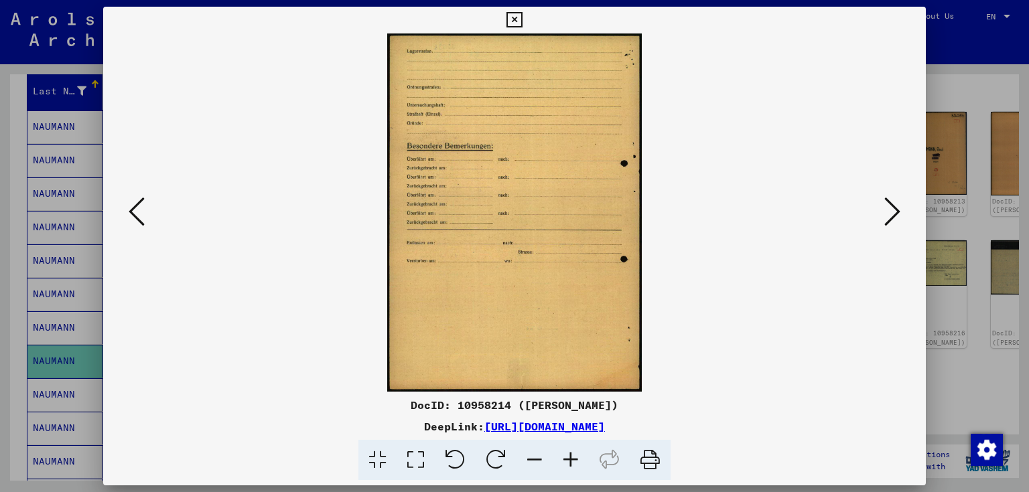
click at [883, 212] on button at bounding box center [892, 213] width 24 height 38
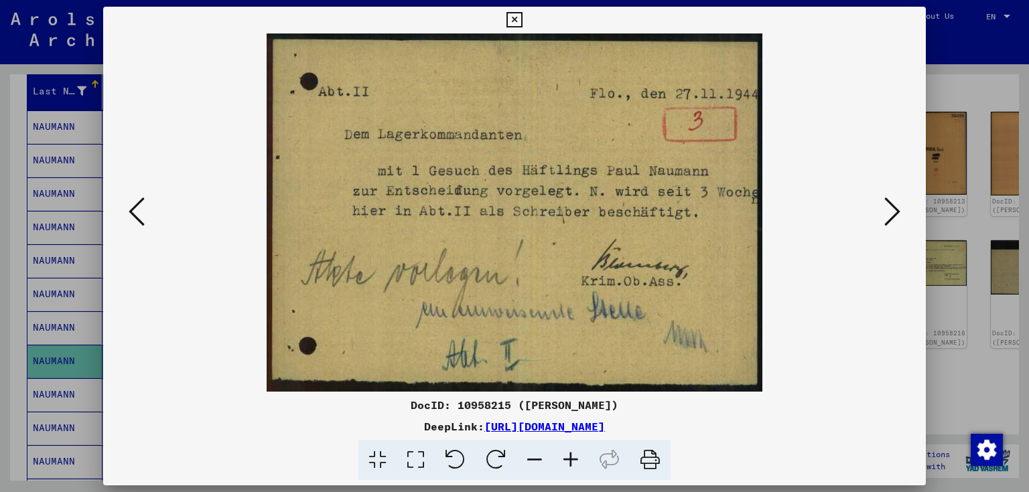
click at [883, 212] on button at bounding box center [892, 213] width 24 height 38
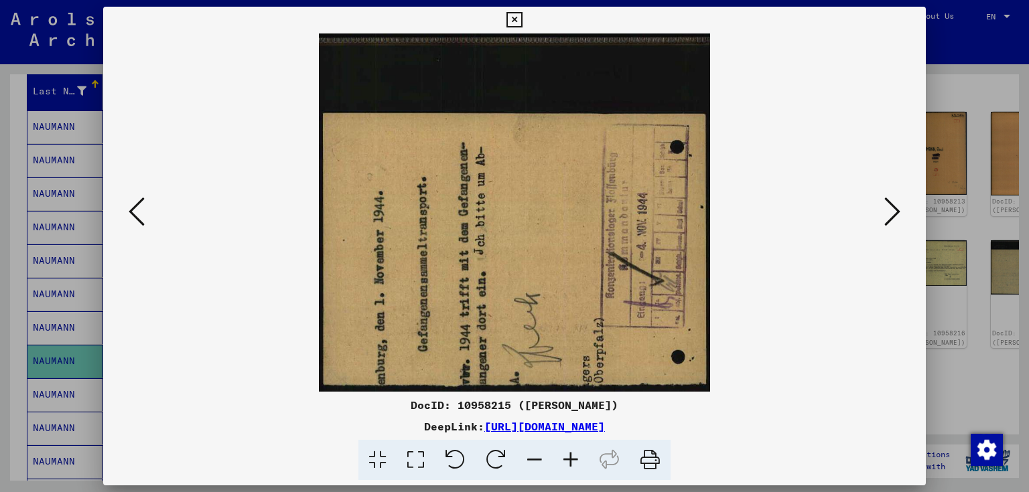
click at [883, 212] on button at bounding box center [892, 213] width 24 height 38
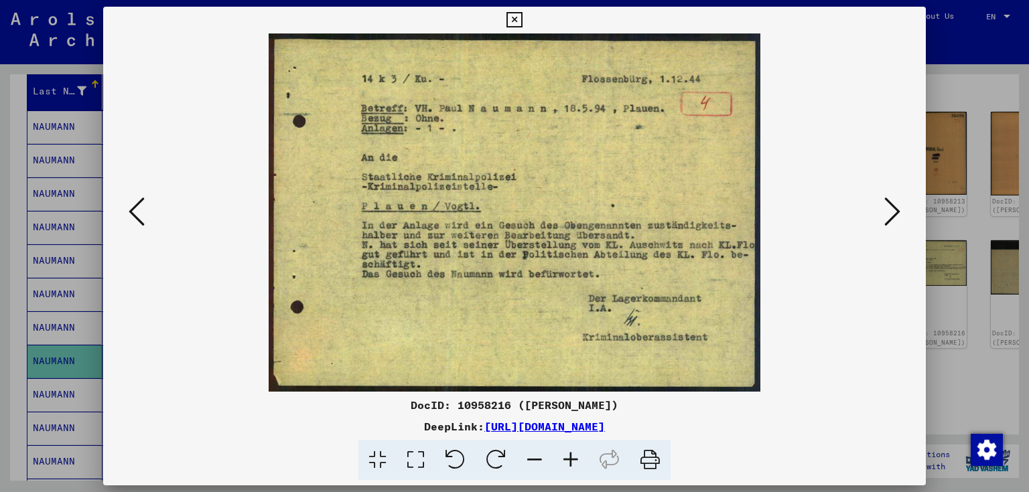
click at [883, 212] on button at bounding box center [892, 213] width 24 height 38
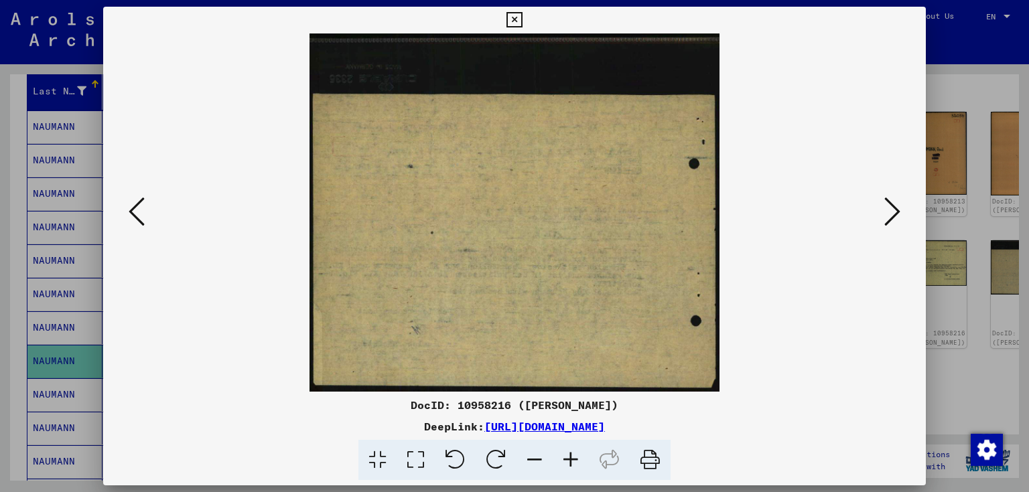
click at [883, 212] on button at bounding box center [892, 213] width 24 height 38
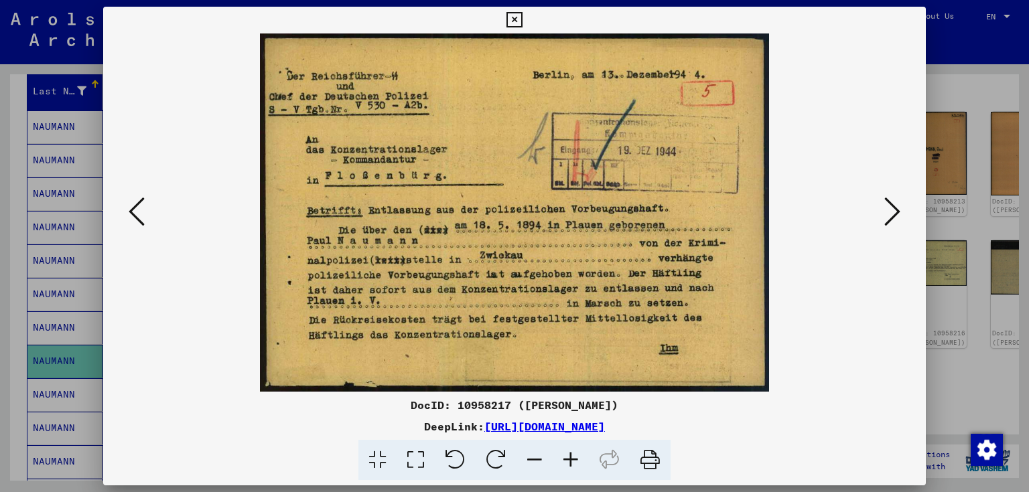
click at [883, 212] on button at bounding box center [892, 213] width 24 height 38
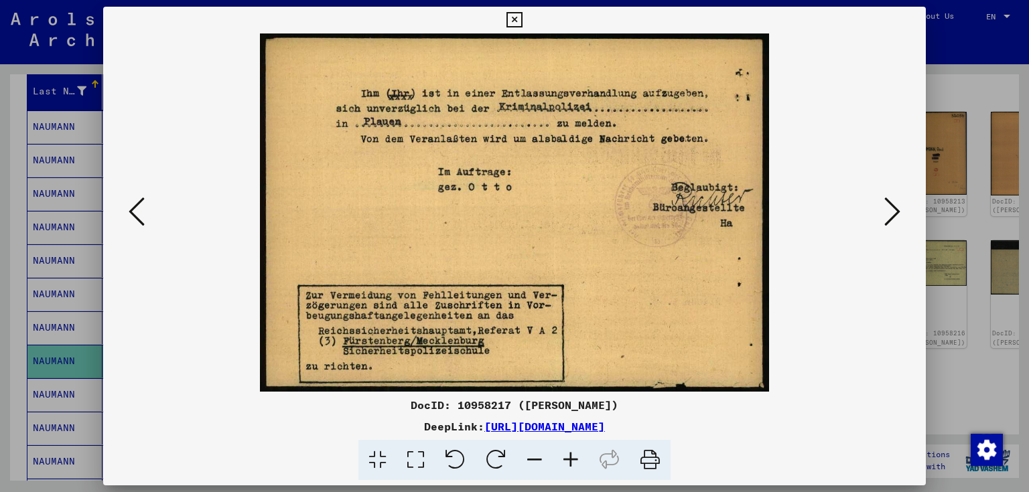
click at [883, 212] on button at bounding box center [892, 213] width 24 height 38
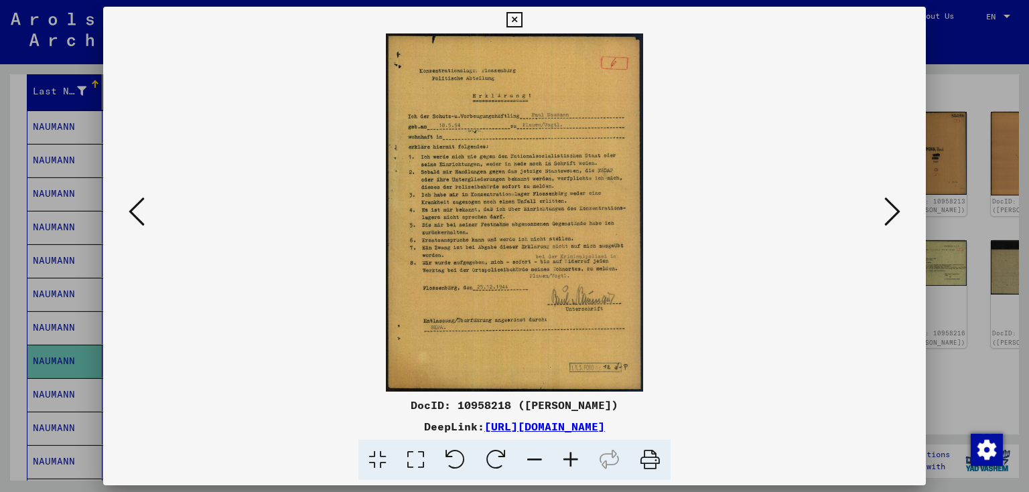
click at [883, 212] on button at bounding box center [892, 213] width 24 height 38
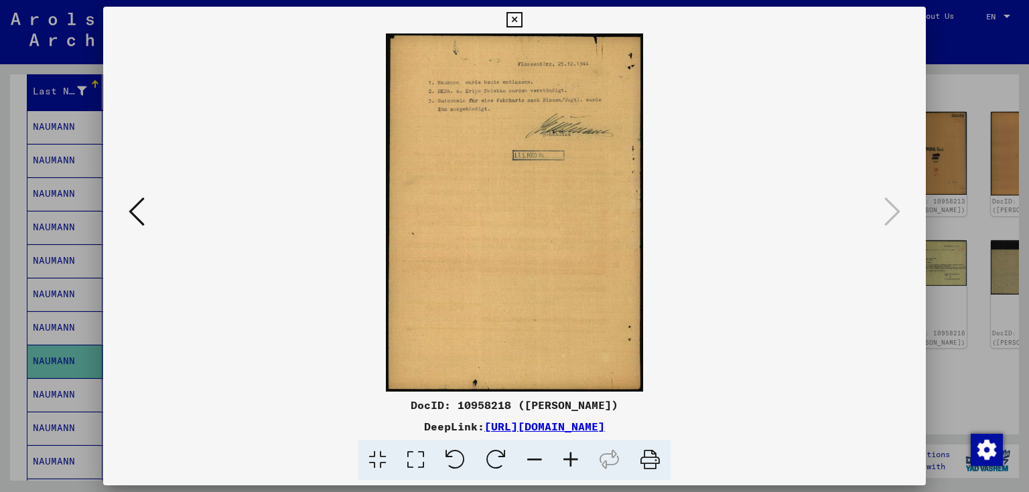
click at [516, 21] on icon at bounding box center [514, 20] width 15 height 16
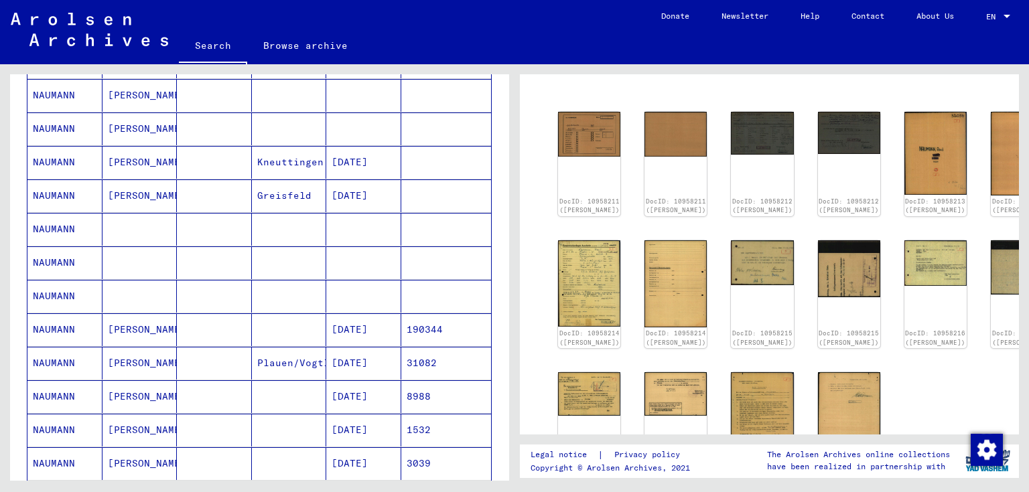
scroll to position [643, 0]
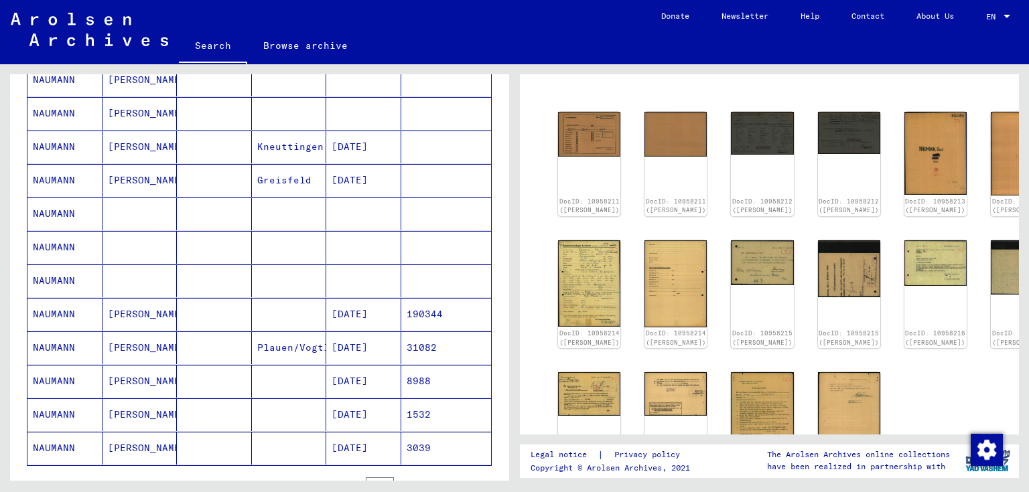
click at [411, 342] on mat-cell "31082" at bounding box center [446, 348] width 90 height 33
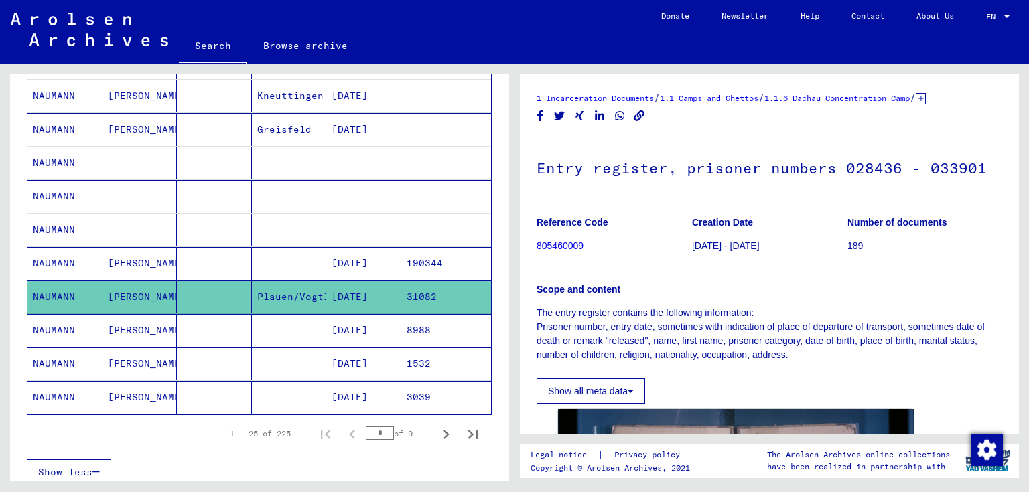
scroll to position [697, 0]
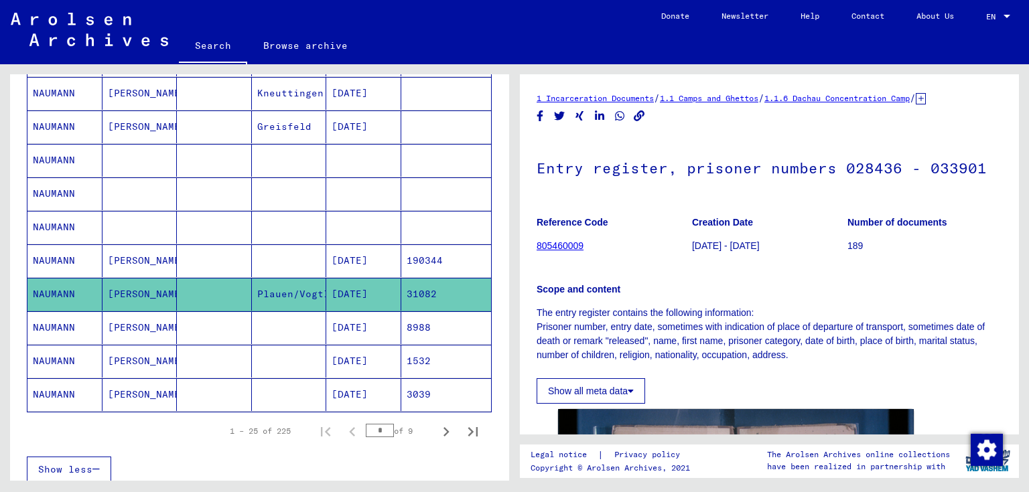
click at [415, 330] on mat-cell "8988" at bounding box center [446, 328] width 90 height 33
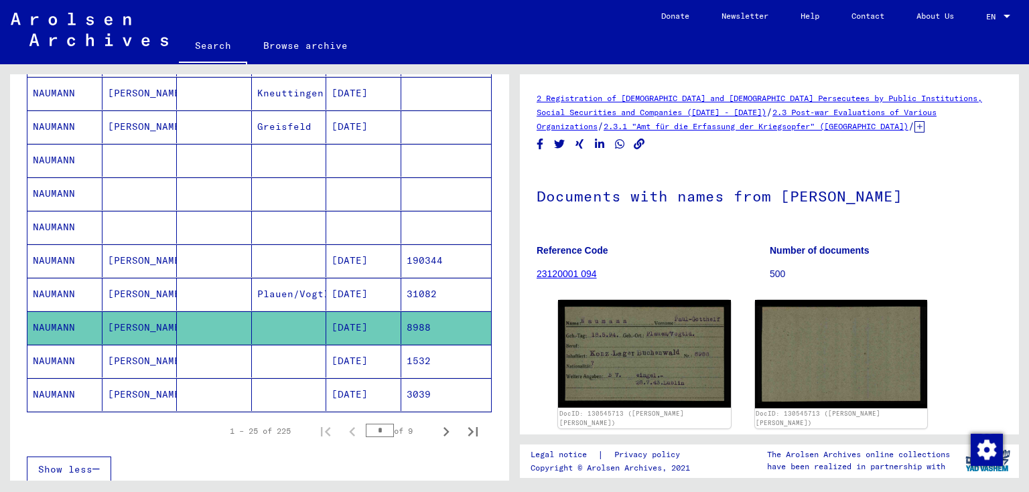
click at [413, 357] on mat-cell "1532" at bounding box center [446, 361] width 90 height 33
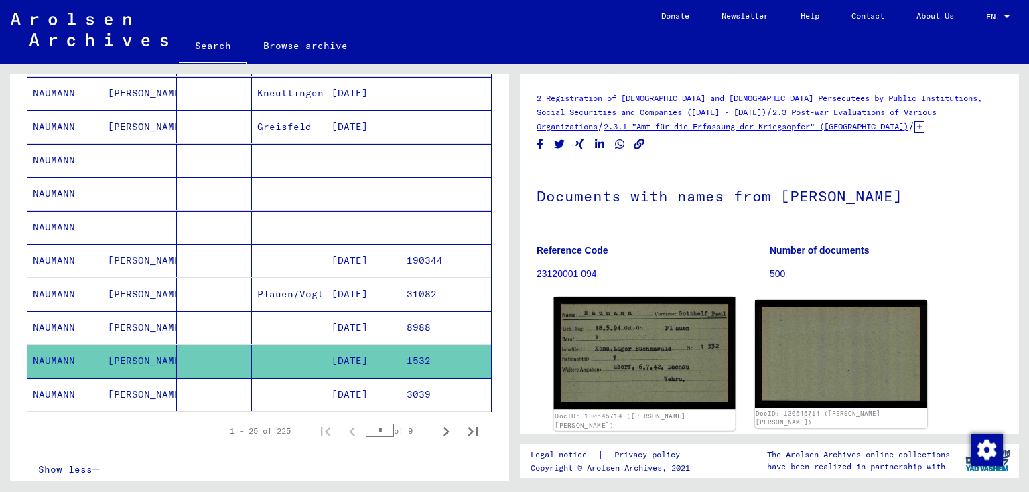
click at [667, 383] on img at bounding box center [644, 353] width 181 height 113
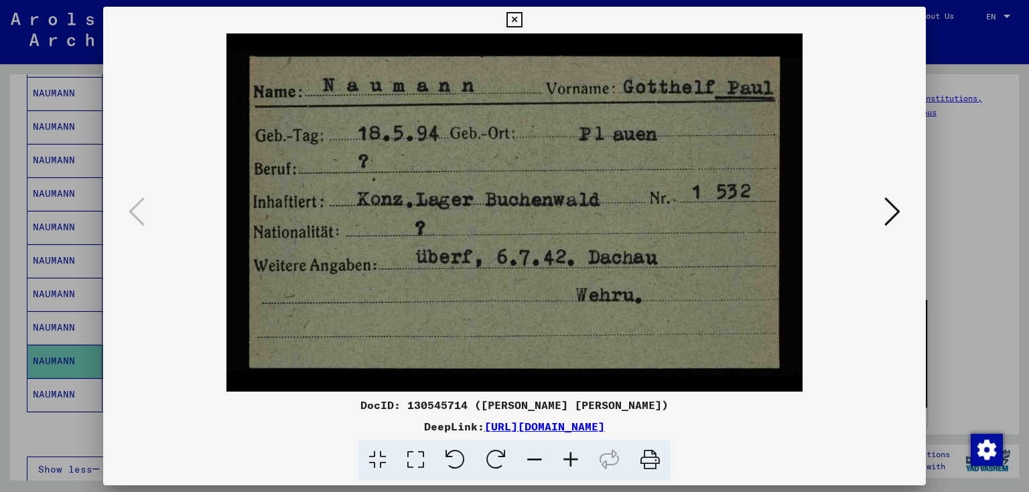
click at [890, 211] on icon at bounding box center [892, 212] width 16 height 32
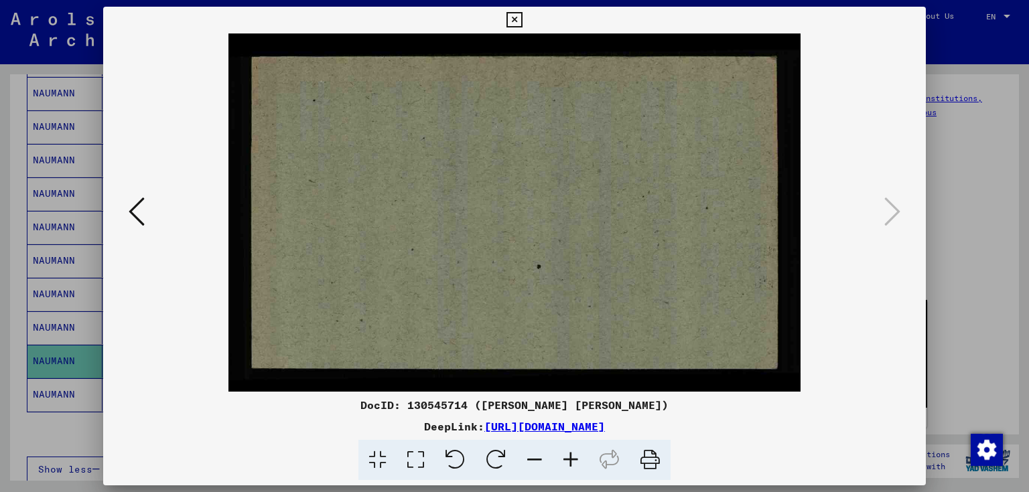
click at [513, 19] on icon at bounding box center [514, 20] width 15 height 16
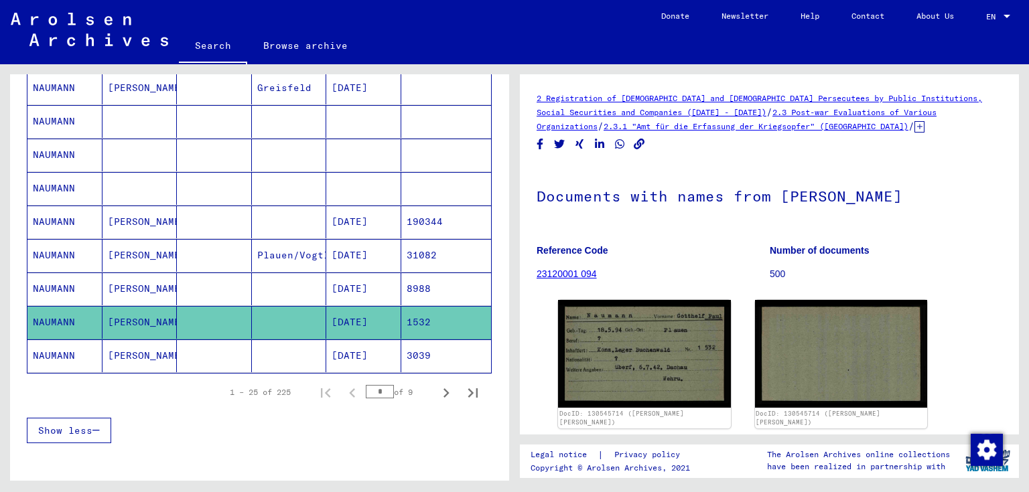
scroll to position [788, 0]
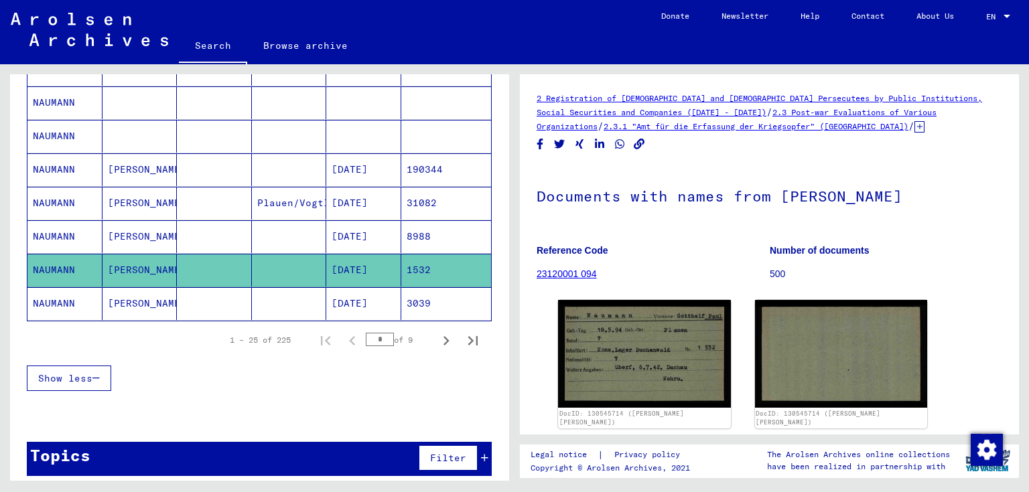
click at [362, 298] on mat-cell "[DATE]" at bounding box center [363, 303] width 75 height 33
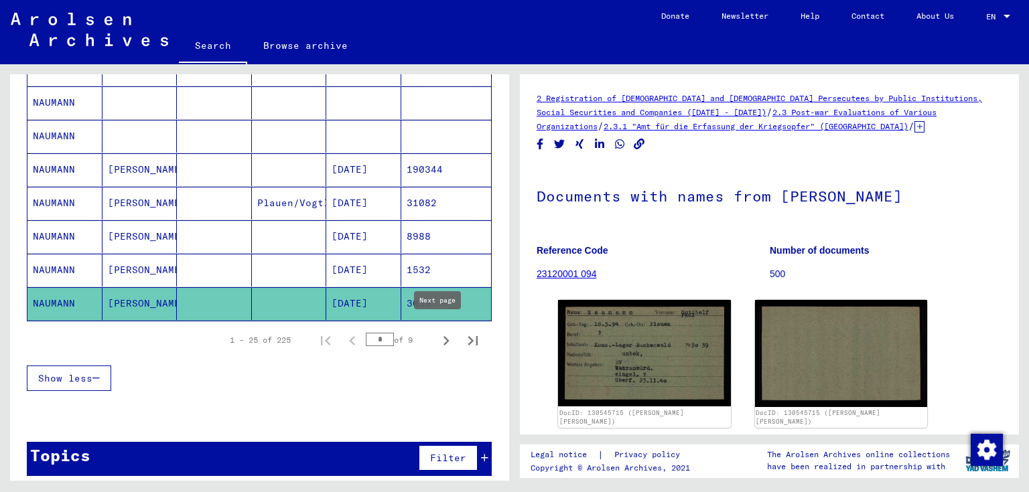
click at [437, 332] on icon "Next page" at bounding box center [446, 341] width 19 height 19
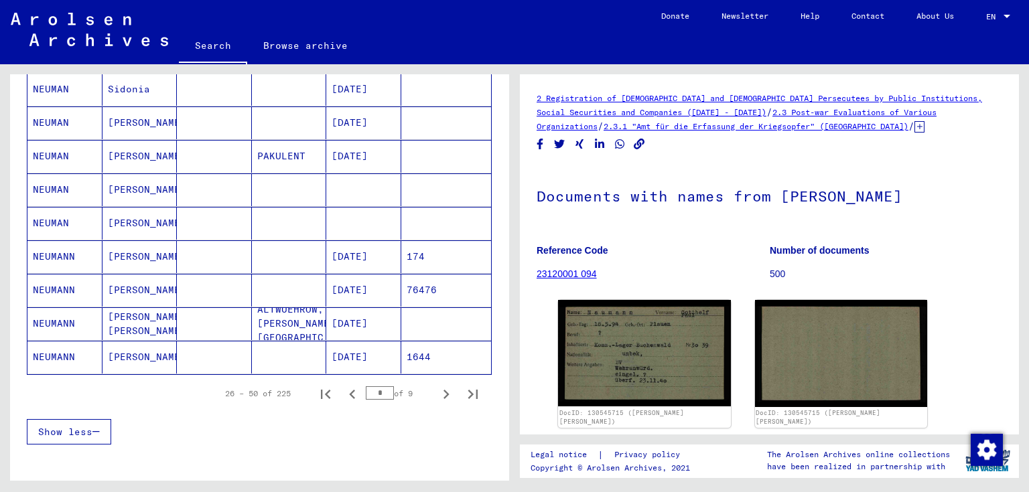
scroll to position [788, 0]
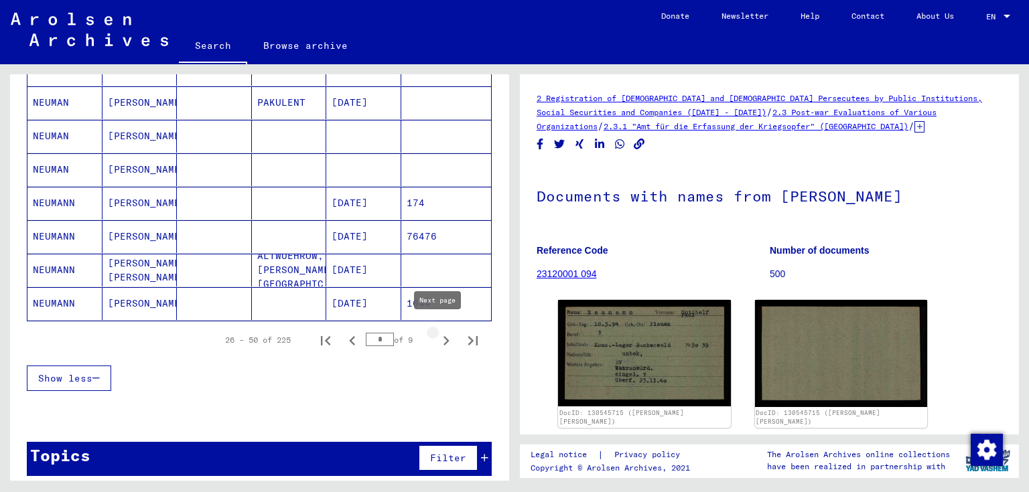
click at [444, 336] on icon "Next page" at bounding box center [447, 340] width 6 height 9
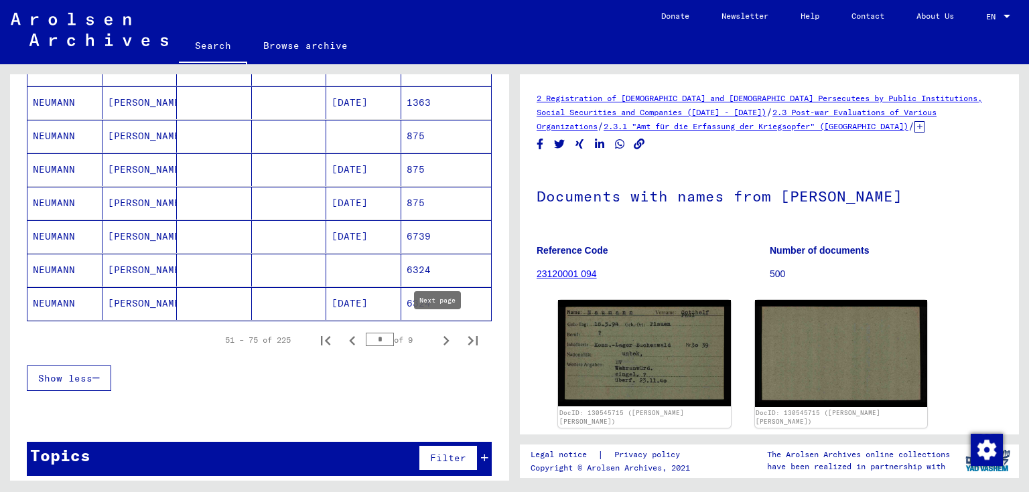
click at [437, 332] on icon "Next page" at bounding box center [446, 341] width 19 height 19
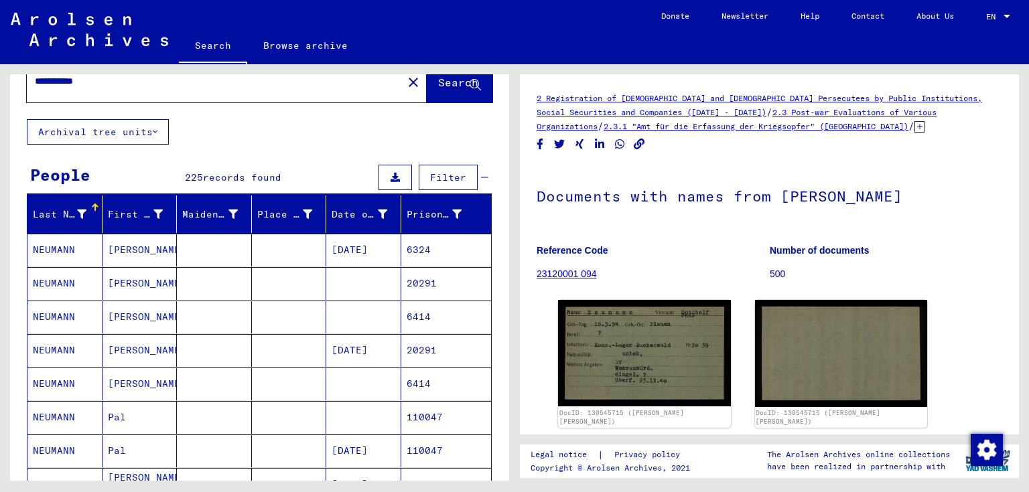
scroll to position [38, 0]
click at [369, 257] on mat-cell "[DATE]" at bounding box center [363, 250] width 75 height 33
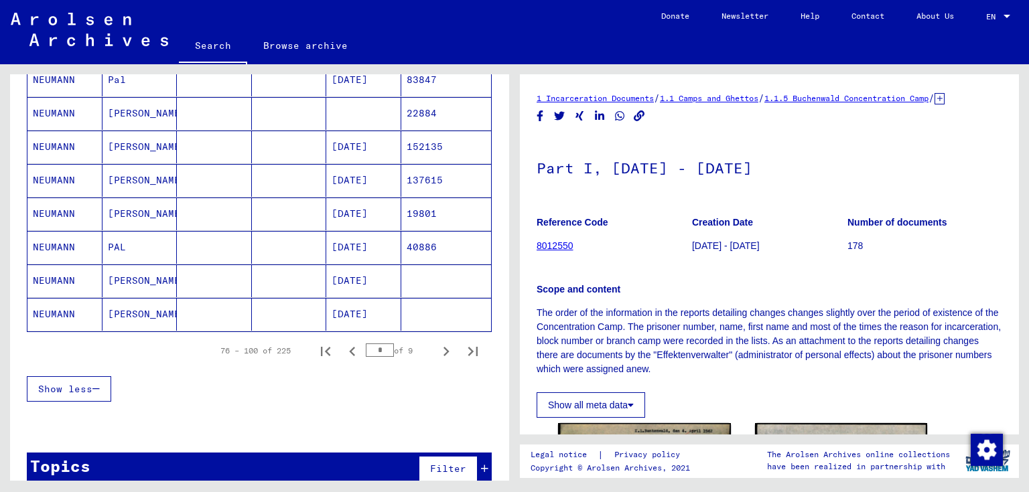
scroll to position [788, 0]
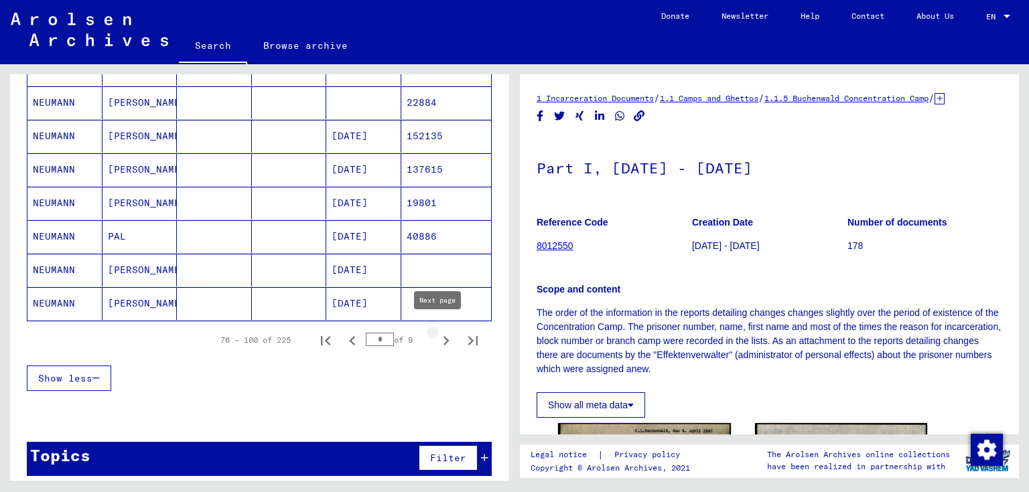
click at [437, 337] on icon "Next page" at bounding box center [446, 341] width 19 height 19
type input "*"
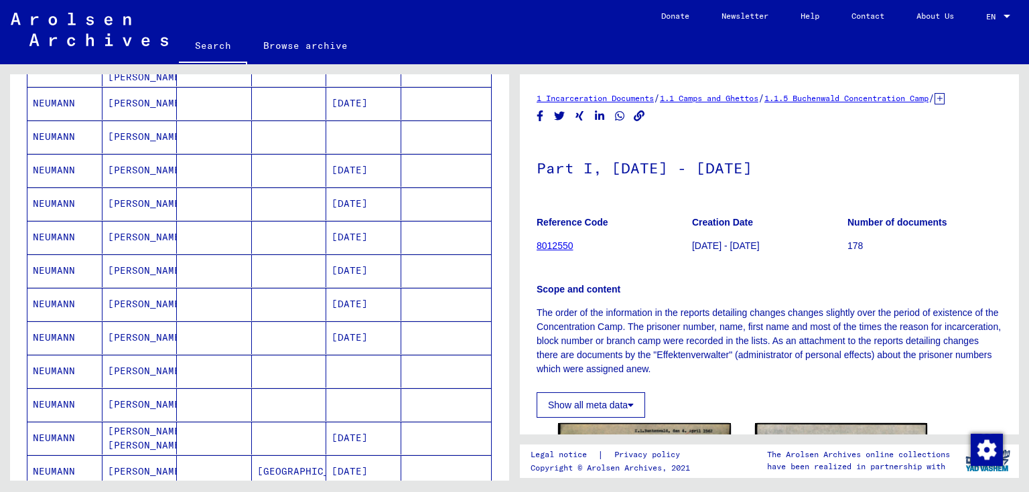
scroll to position [413, 0]
